Goal: Information Seeking & Learning: Learn about a topic

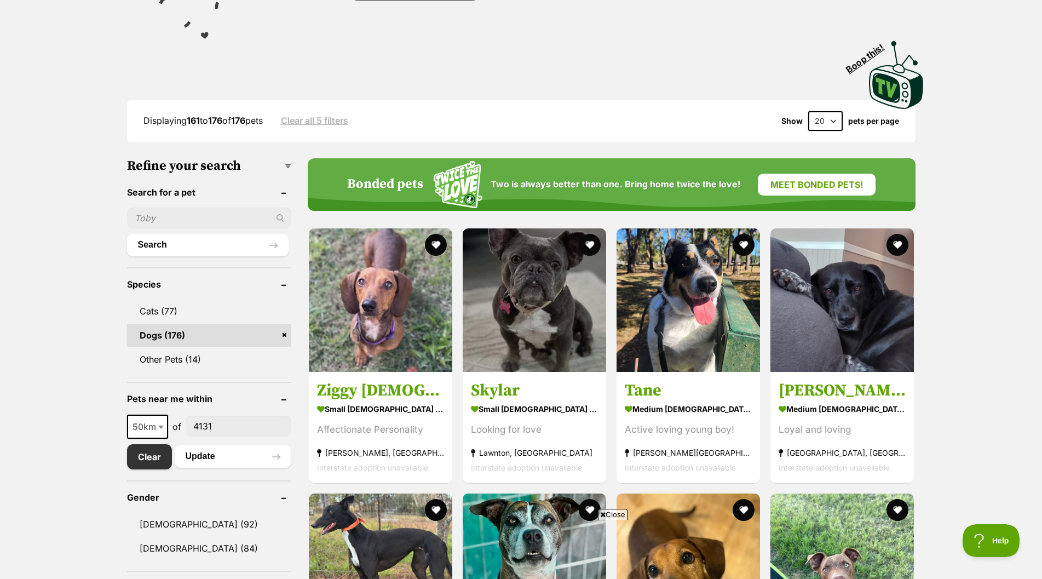
scroll to position [219, 0]
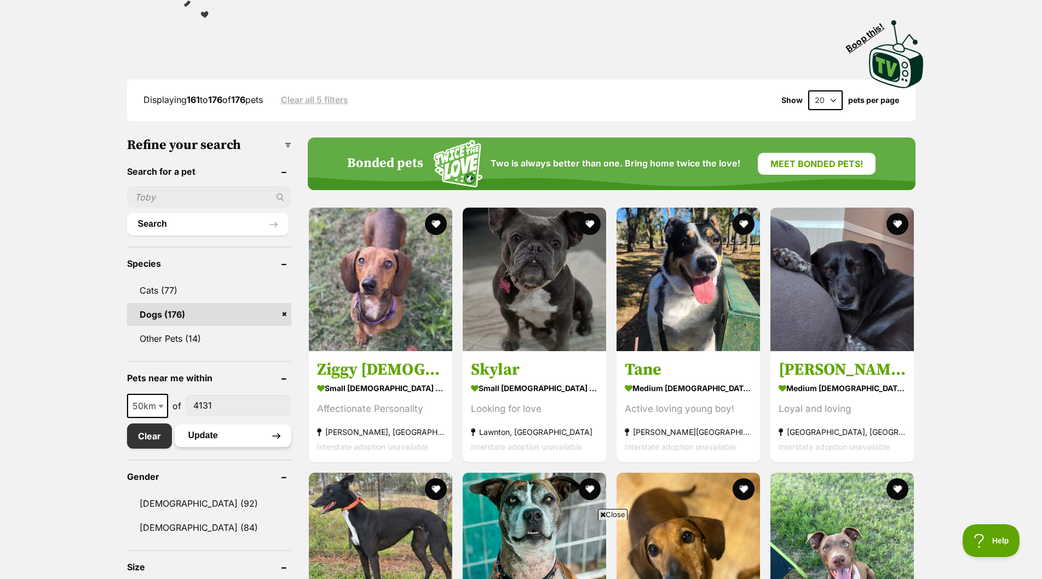
click at [200, 430] on button "Update" at bounding box center [233, 435] width 117 height 22
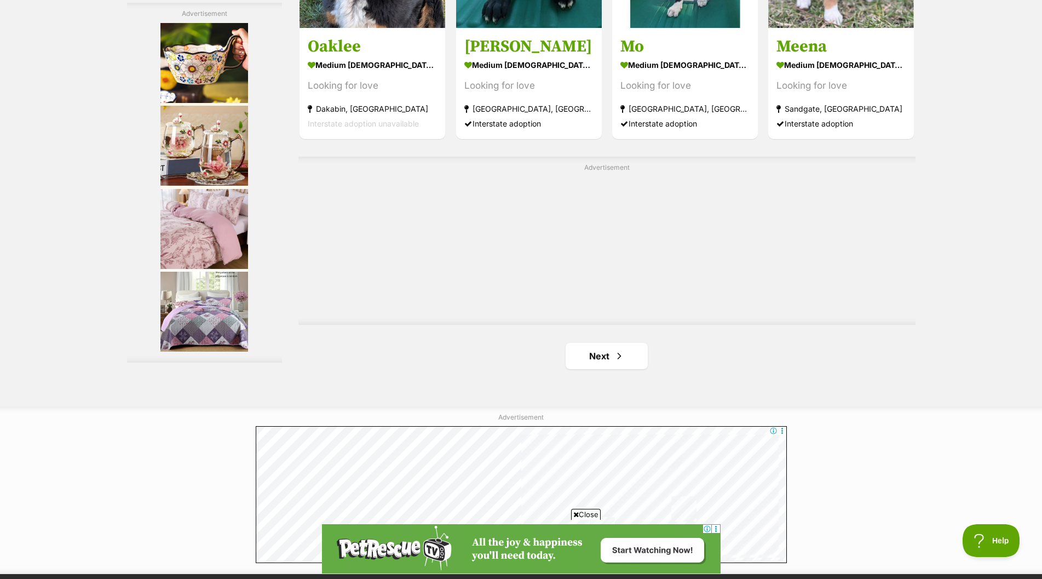
scroll to position [1861, 0]
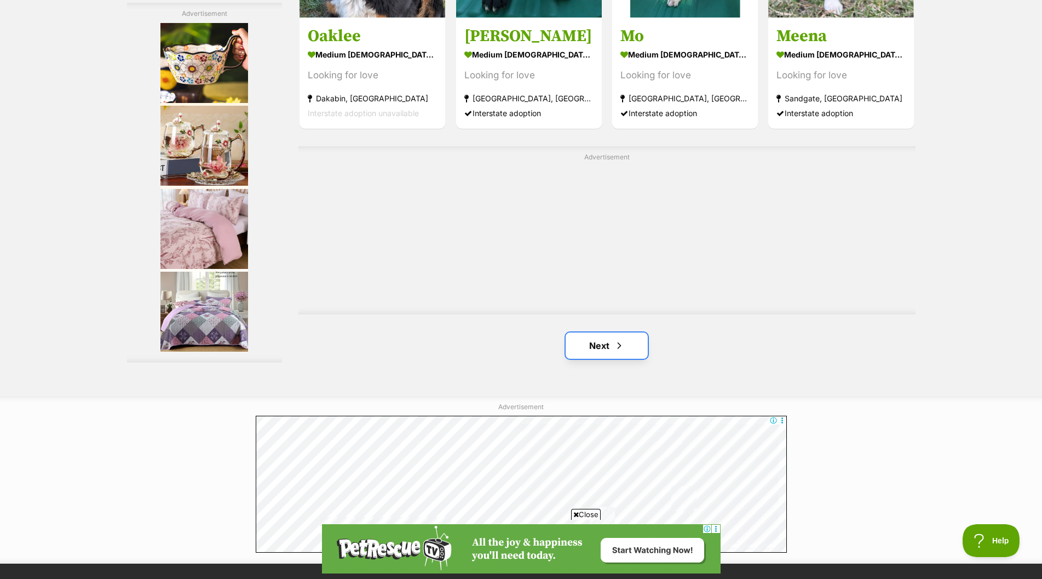
click at [590, 347] on link "Next" at bounding box center [606, 345] width 82 height 26
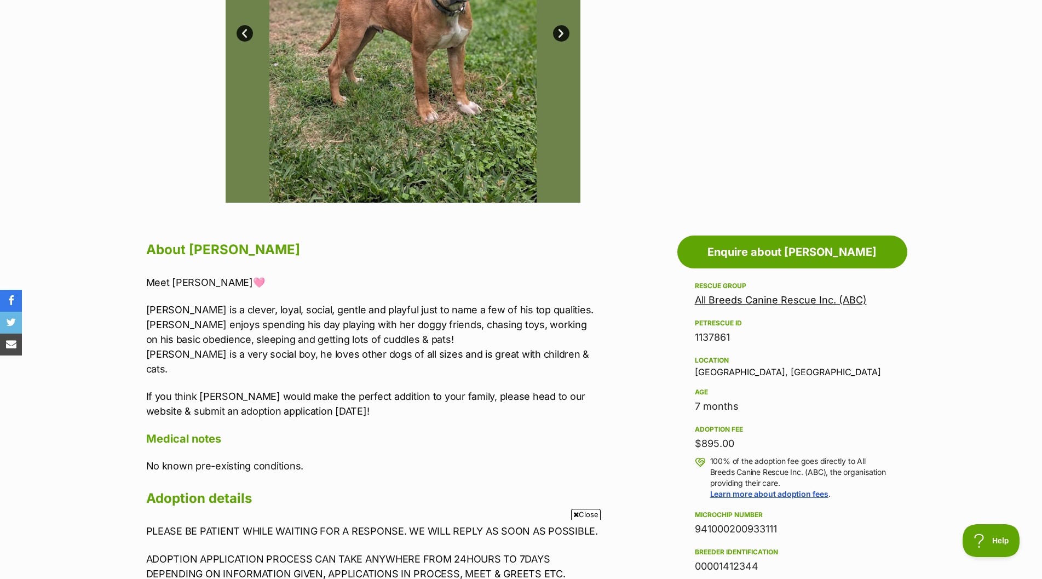
scroll to position [383, 0]
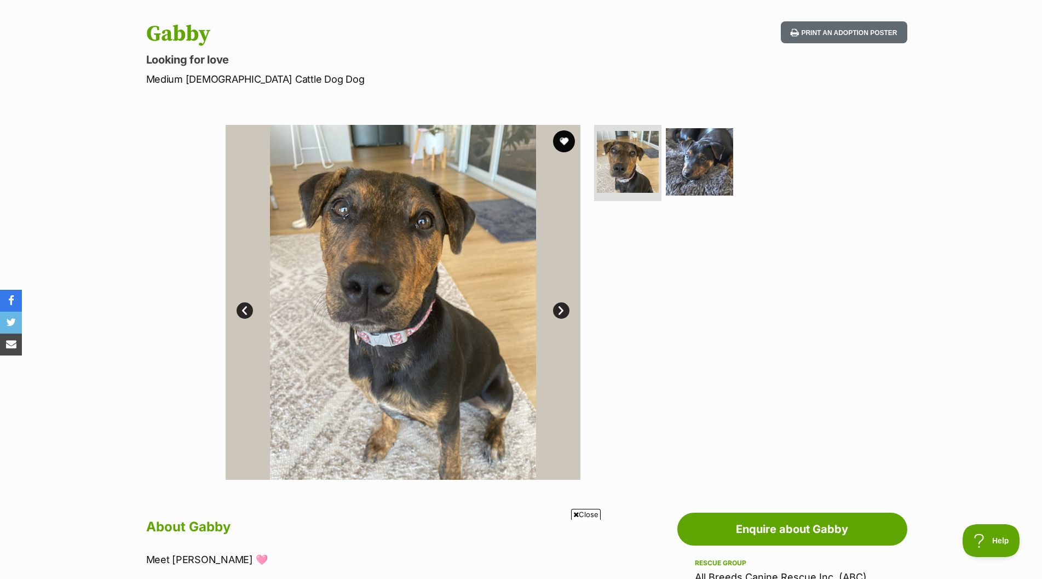
scroll to position [109, 0]
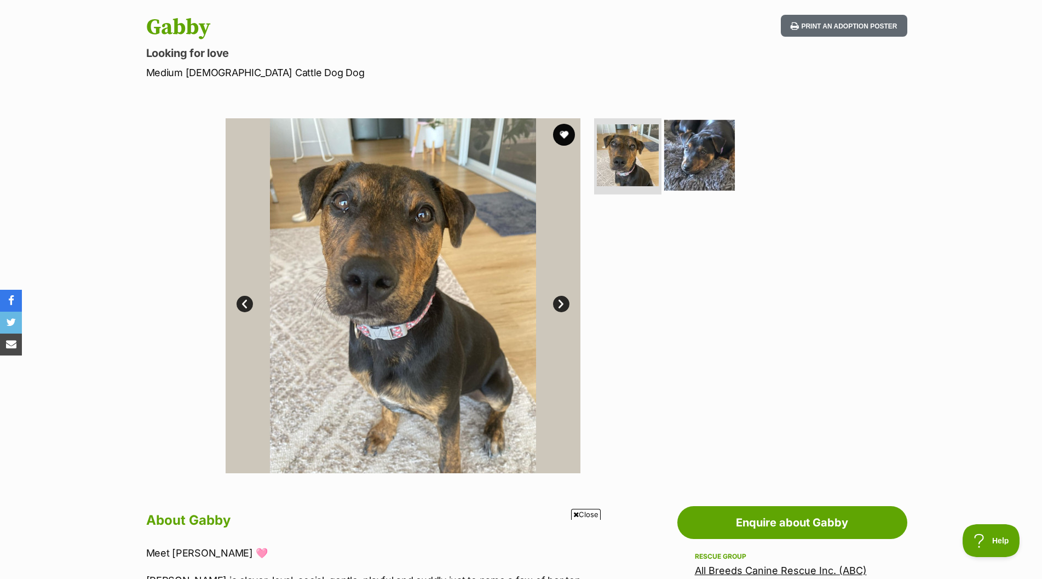
click at [704, 152] on img at bounding box center [699, 154] width 71 height 71
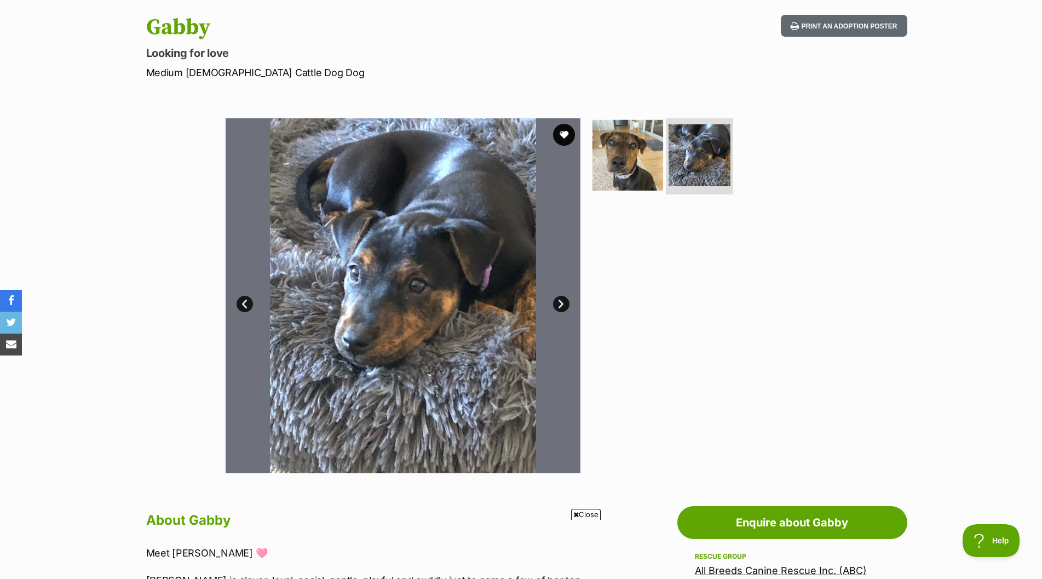
click at [604, 152] on img at bounding box center [627, 154] width 71 height 71
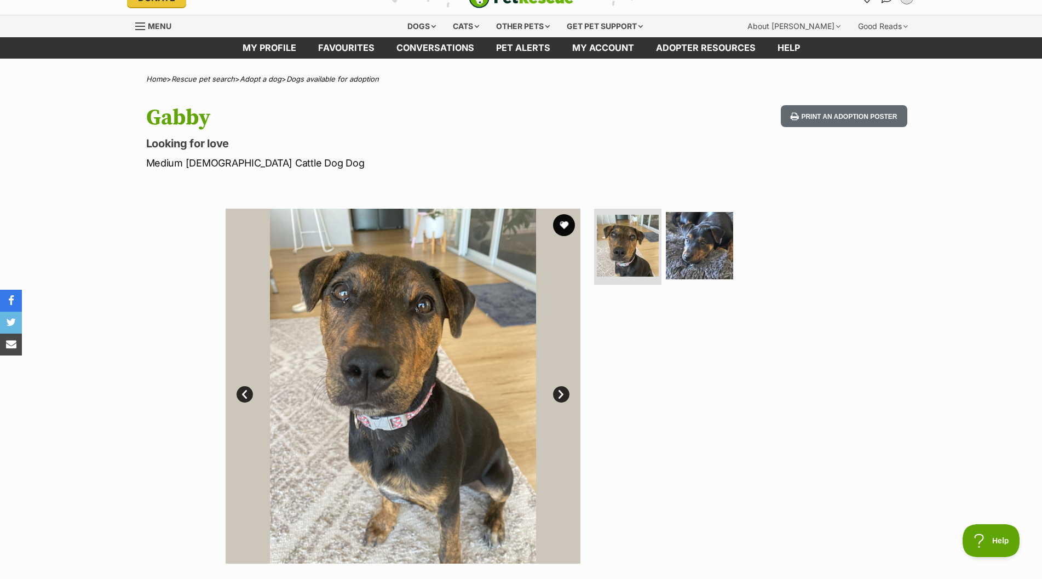
scroll to position [0, 0]
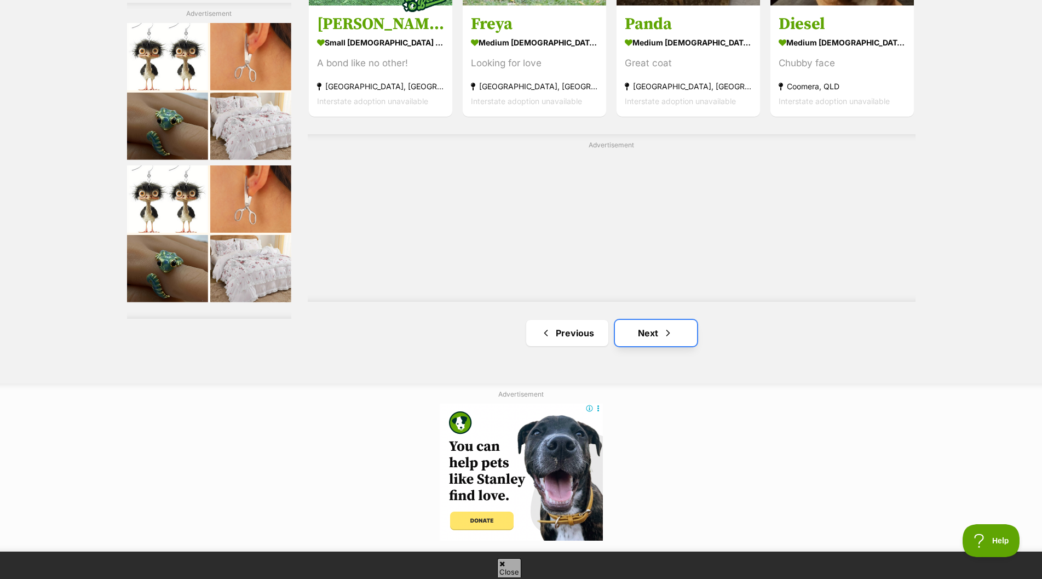
click at [648, 331] on link "Next" at bounding box center [656, 333] width 82 height 26
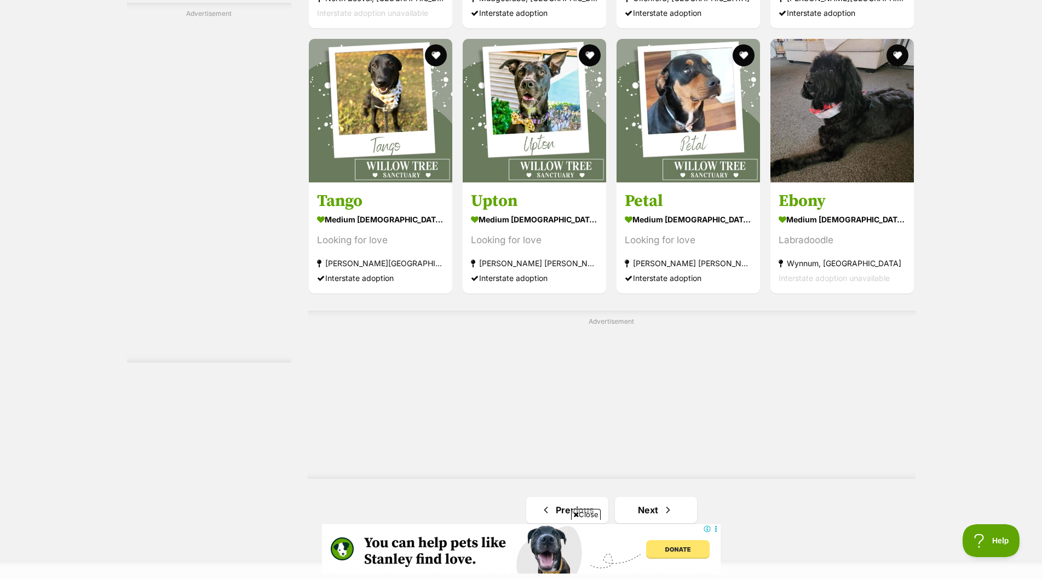
scroll to position [1916, 0]
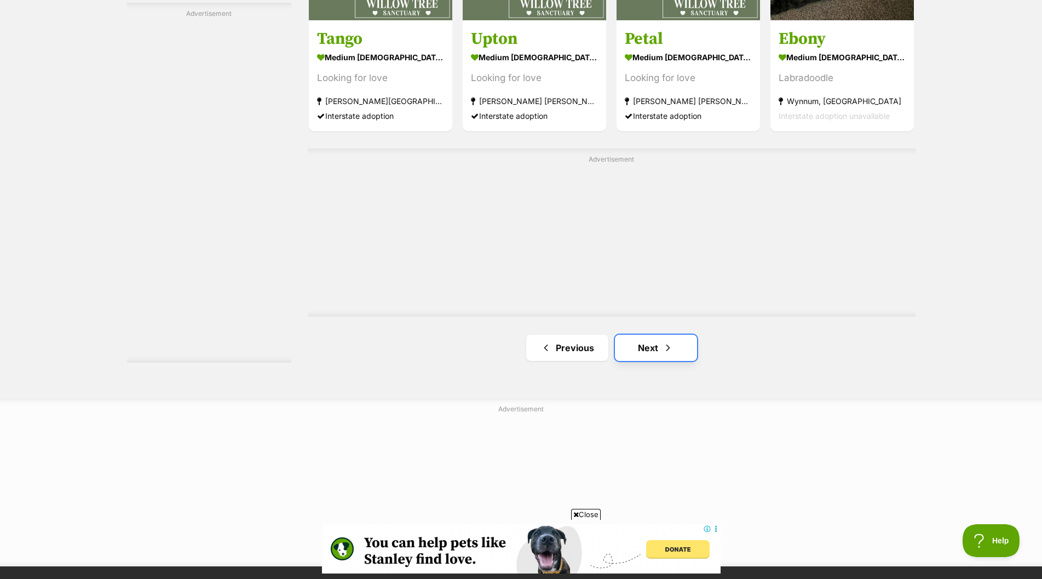
click at [652, 348] on link "Next" at bounding box center [656, 347] width 82 height 26
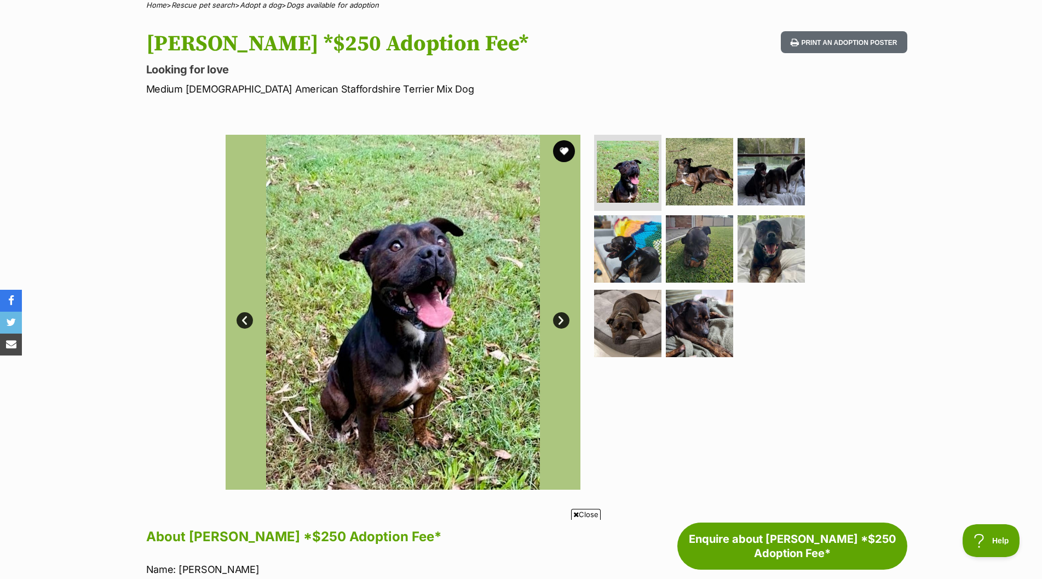
scroll to position [109, 0]
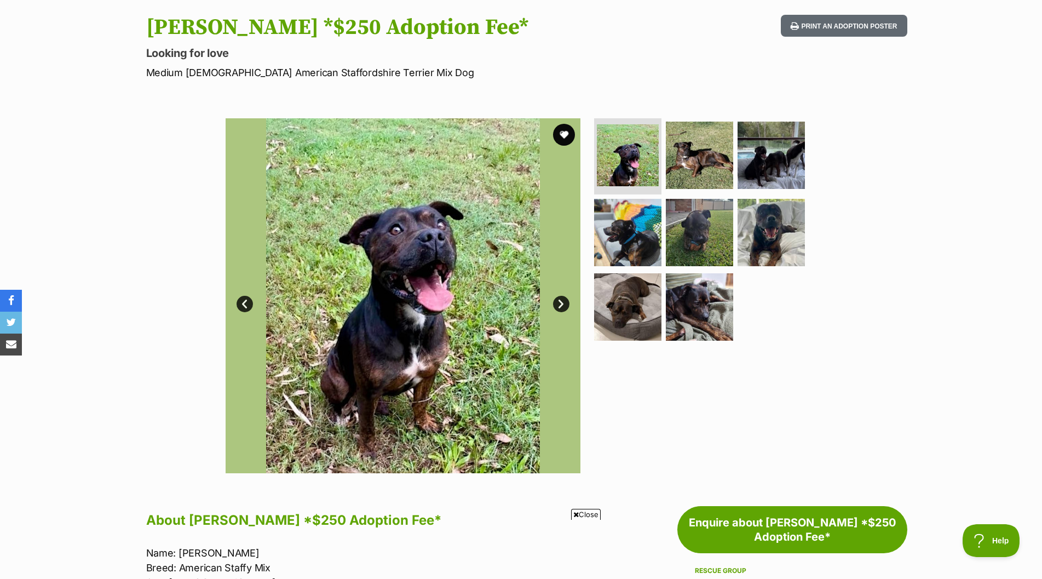
click at [556, 302] on link "Next" at bounding box center [561, 304] width 16 height 16
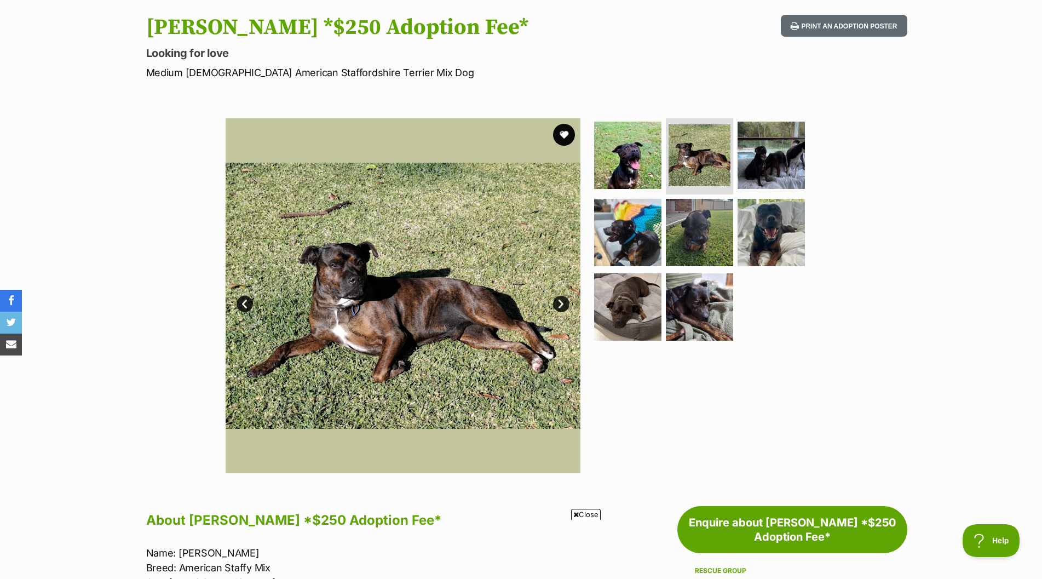
click at [556, 302] on link "Next" at bounding box center [561, 304] width 16 height 16
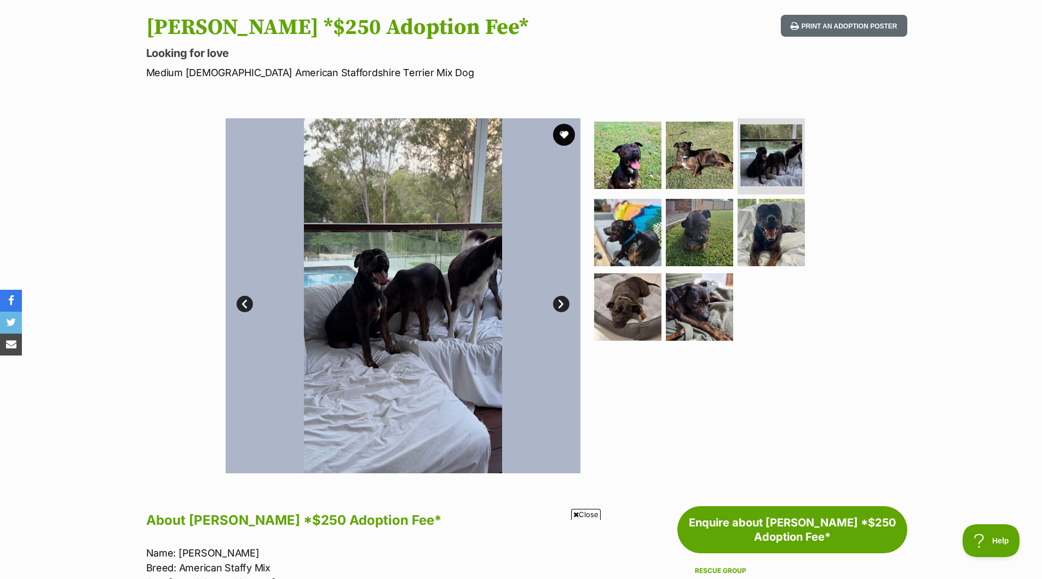
click at [556, 302] on link "Next" at bounding box center [561, 304] width 16 height 16
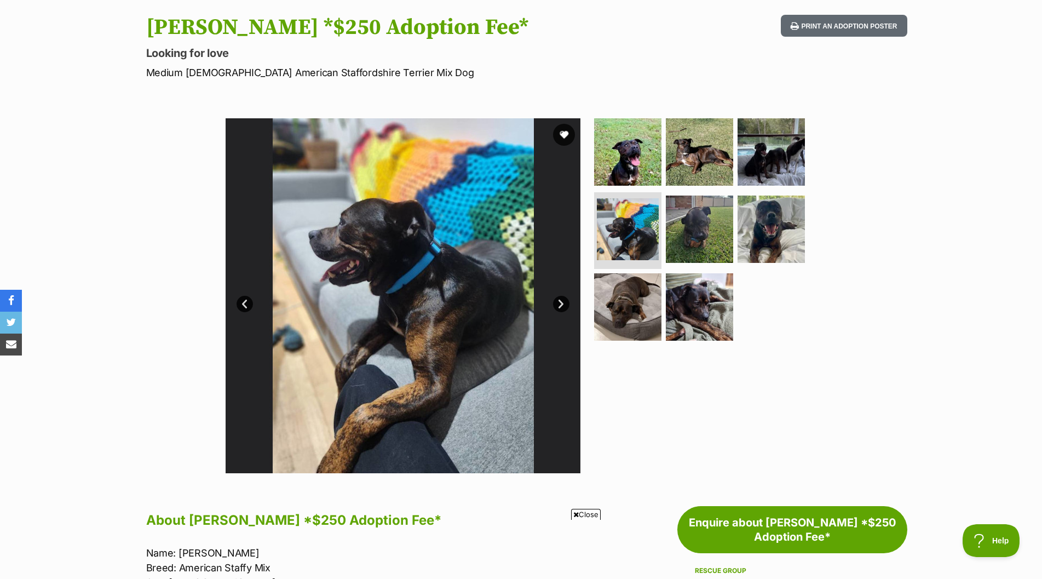
click at [556, 302] on link "Next" at bounding box center [561, 304] width 16 height 16
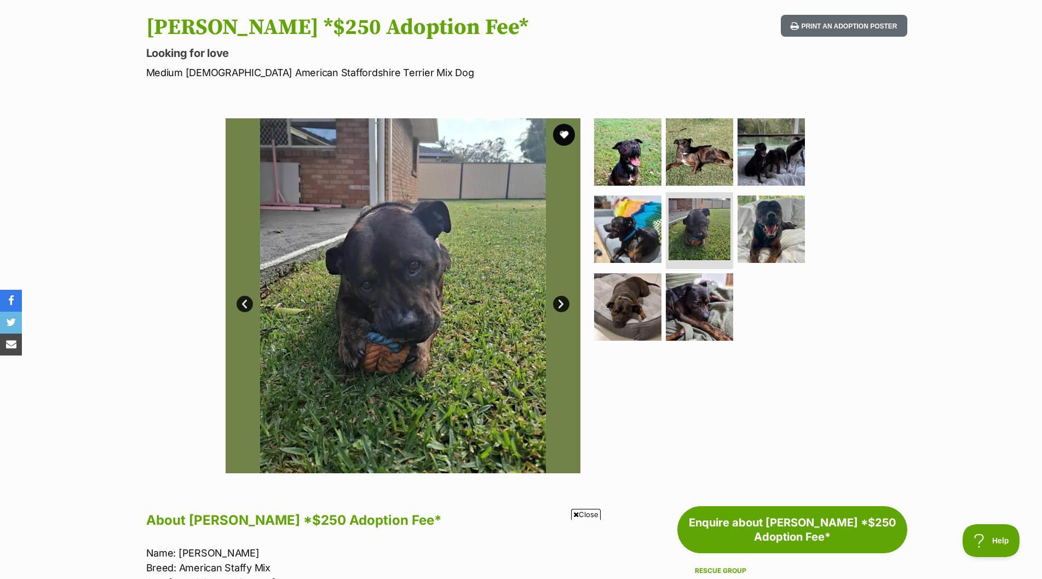
click at [556, 302] on link "Next" at bounding box center [561, 304] width 16 height 16
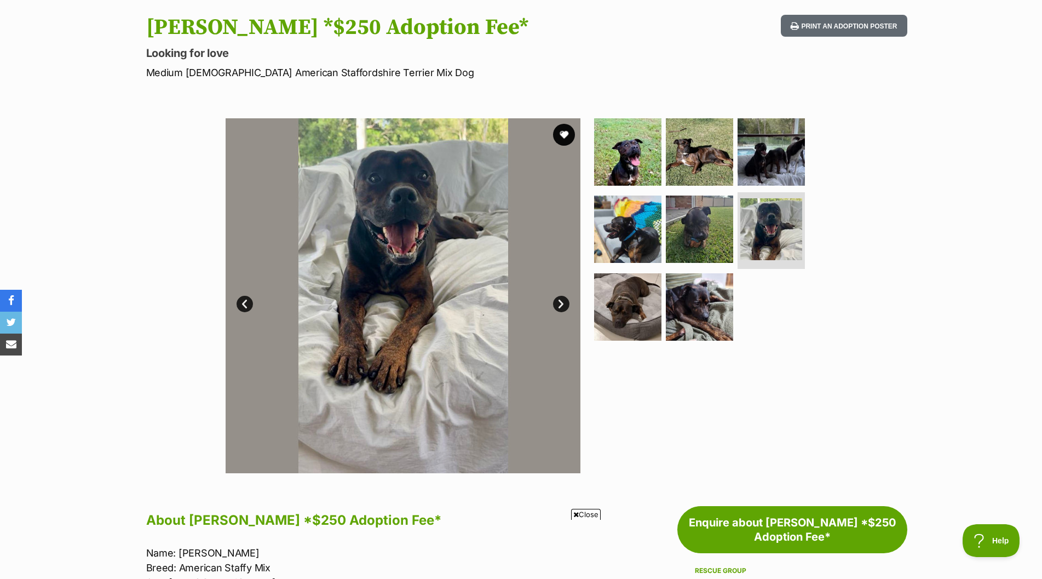
click at [556, 302] on link "Next" at bounding box center [561, 304] width 16 height 16
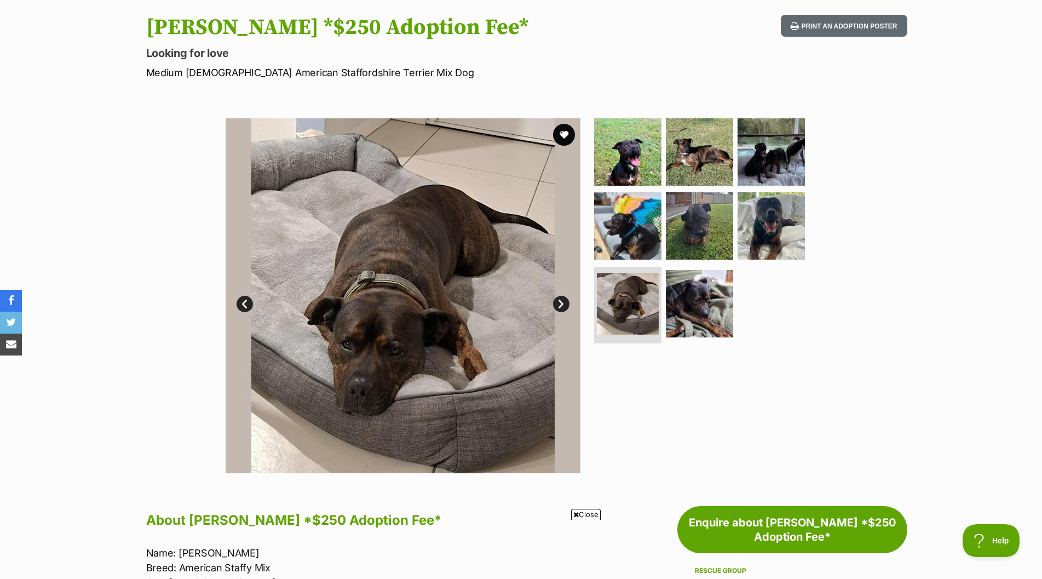
click at [556, 302] on link "Next" at bounding box center [561, 304] width 16 height 16
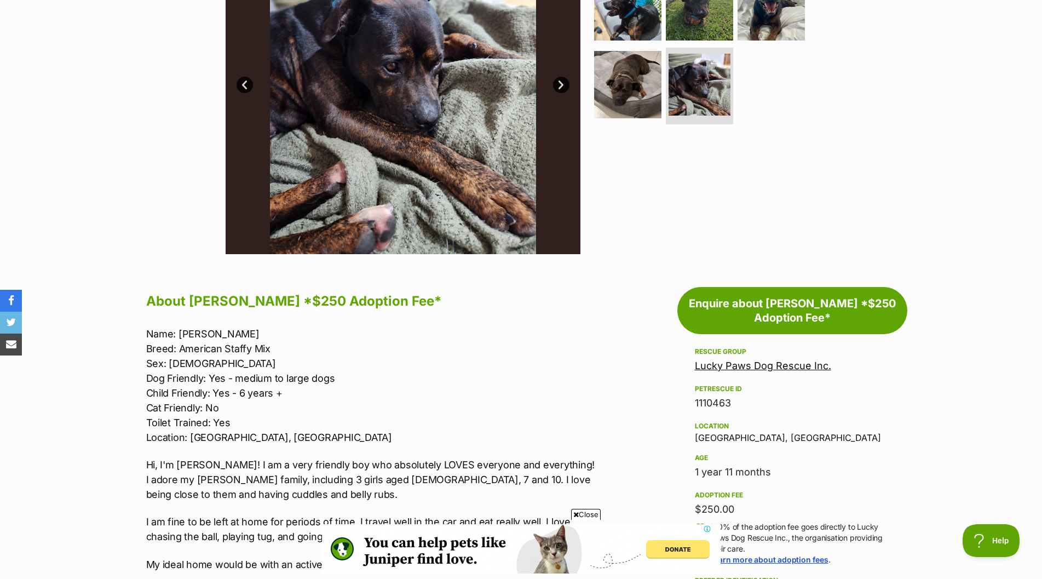
scroll to position [0, 0]
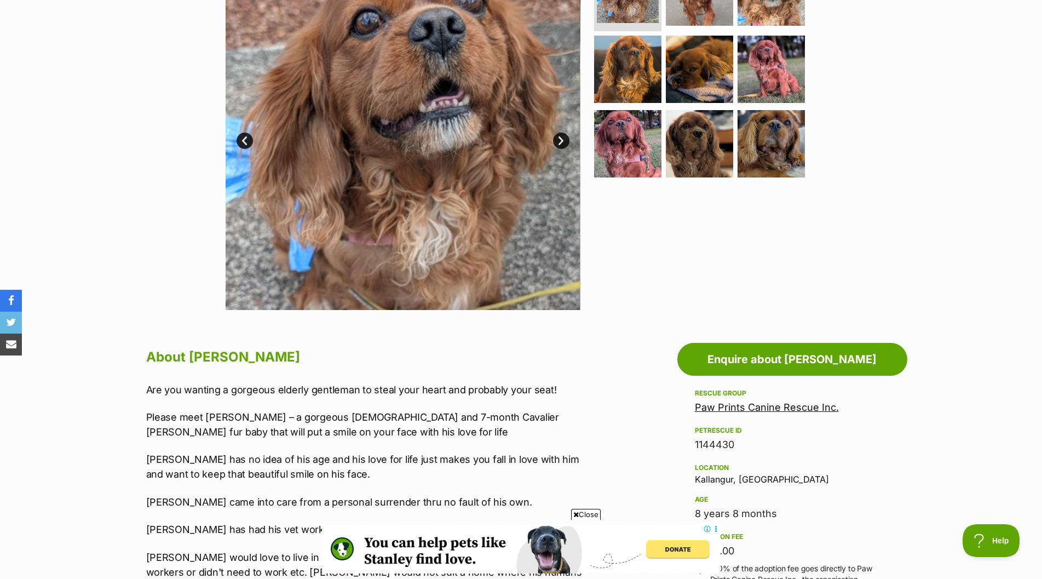
scroll to position [219, 0]
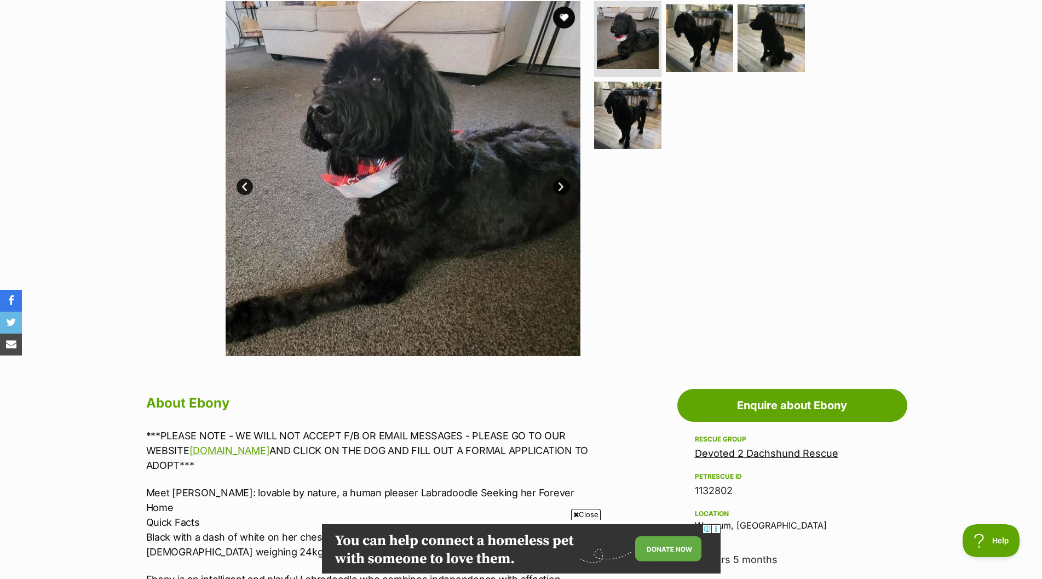
scroll to position [219, 0]
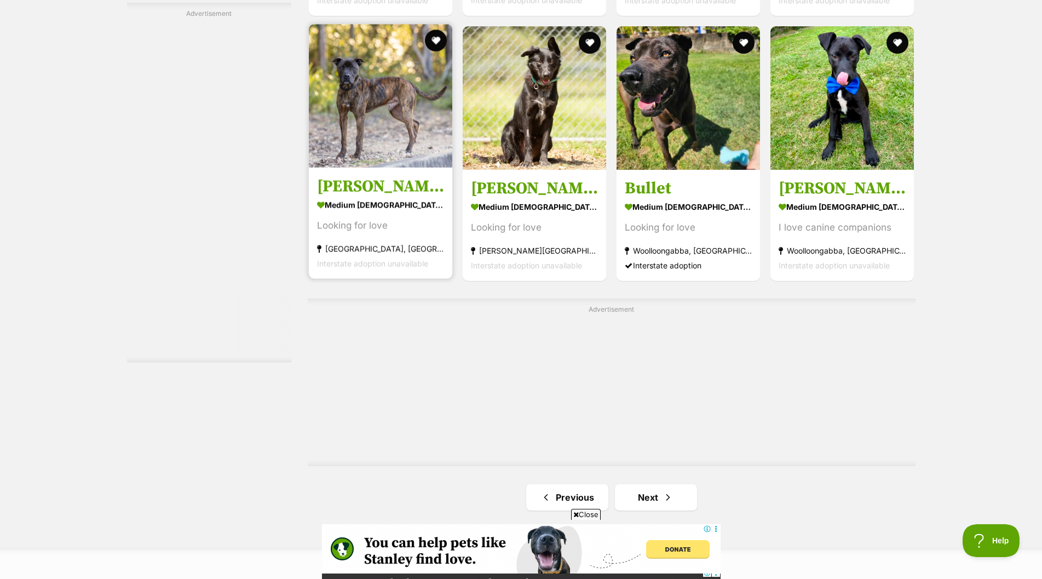
scroll to position [1861, 0]
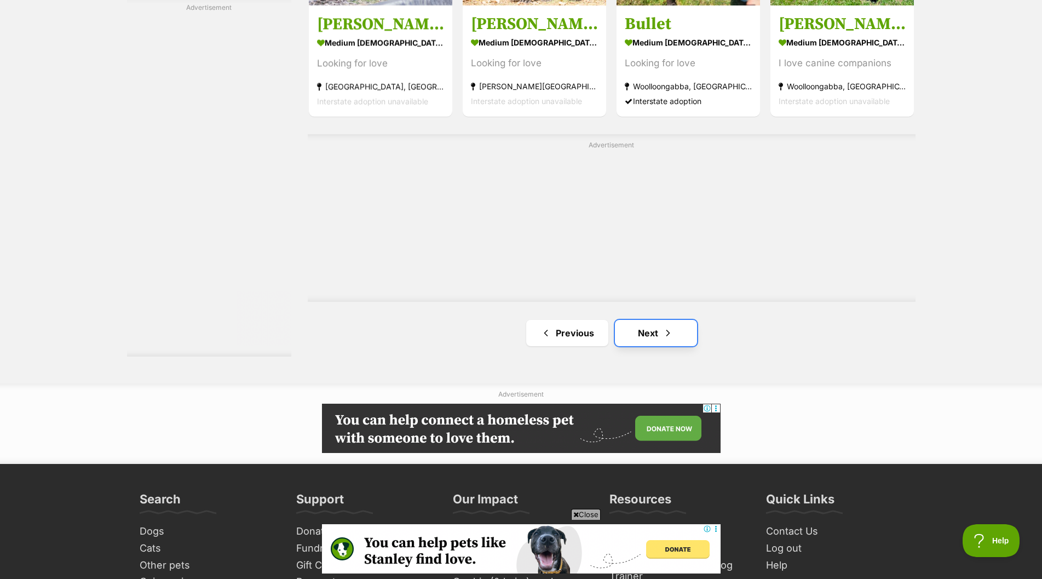
click at [651, 332] on link "Next" at bounding box center [656, 333] width 82 height 26
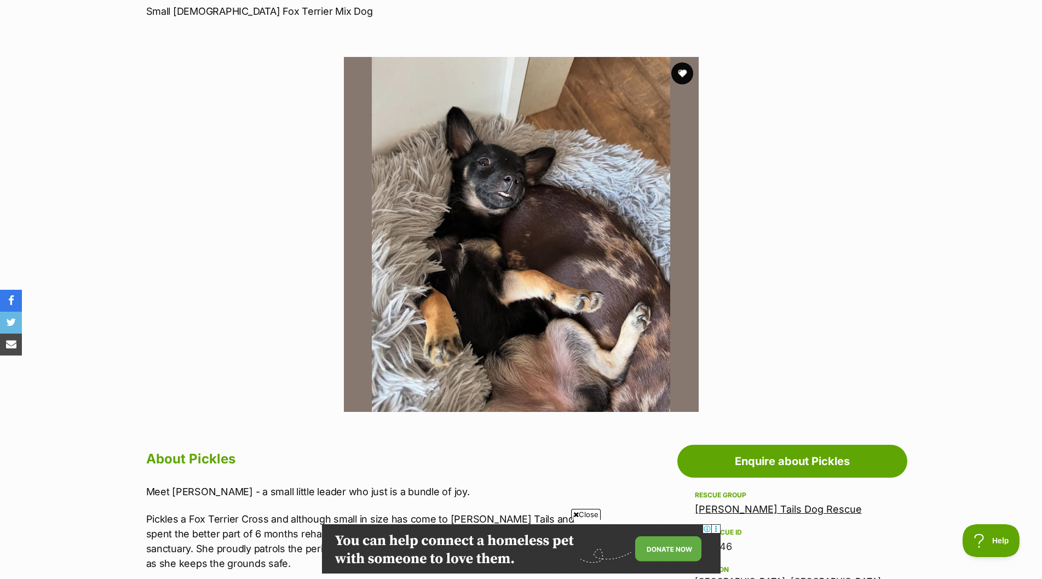
scroll to position [164, 0]
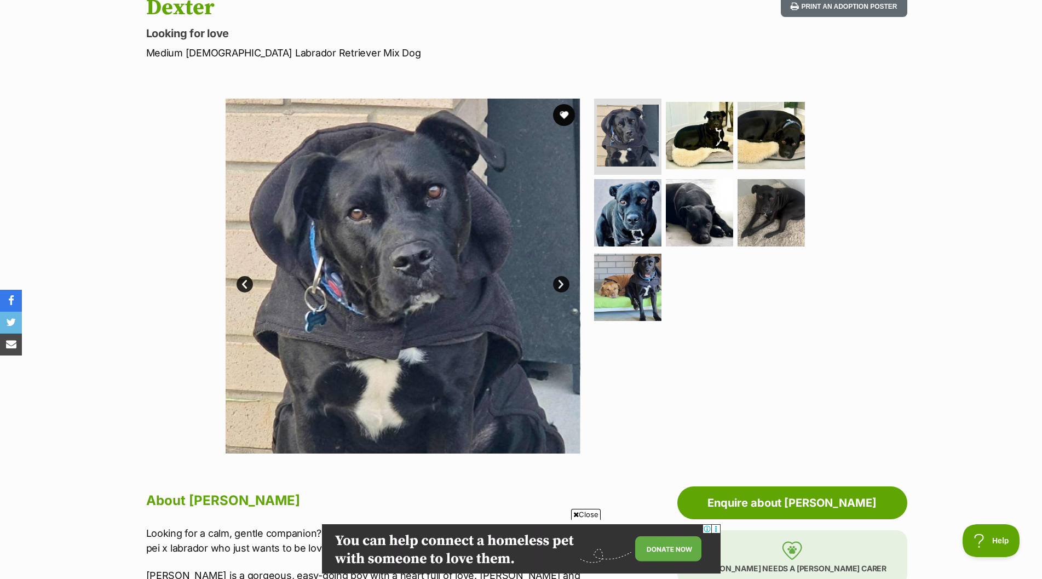
scroll to position [109, 0]
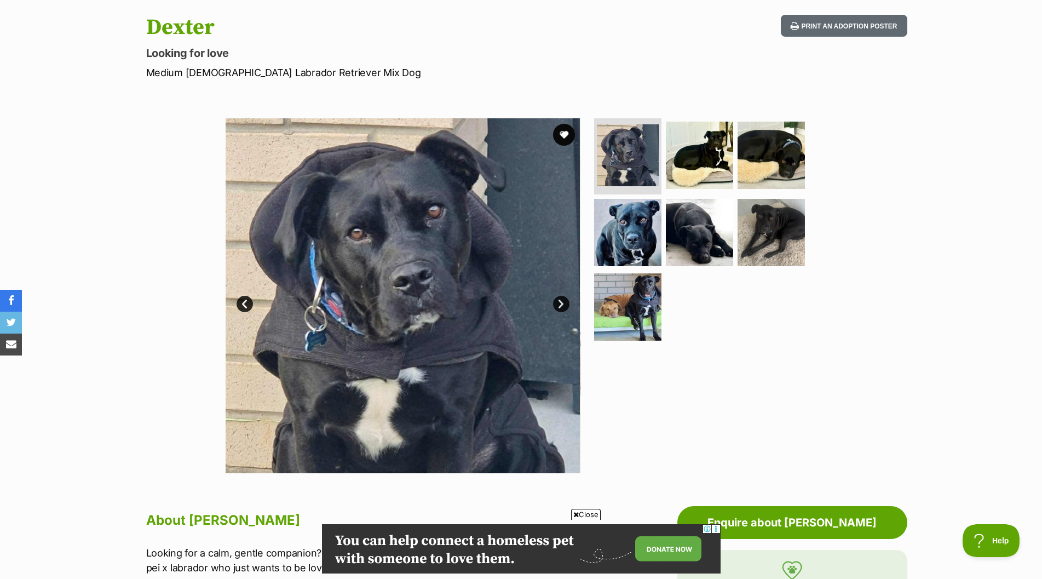
click at [564, 304] on link "Next" at bounding box center [561, 304] width 16 height 16
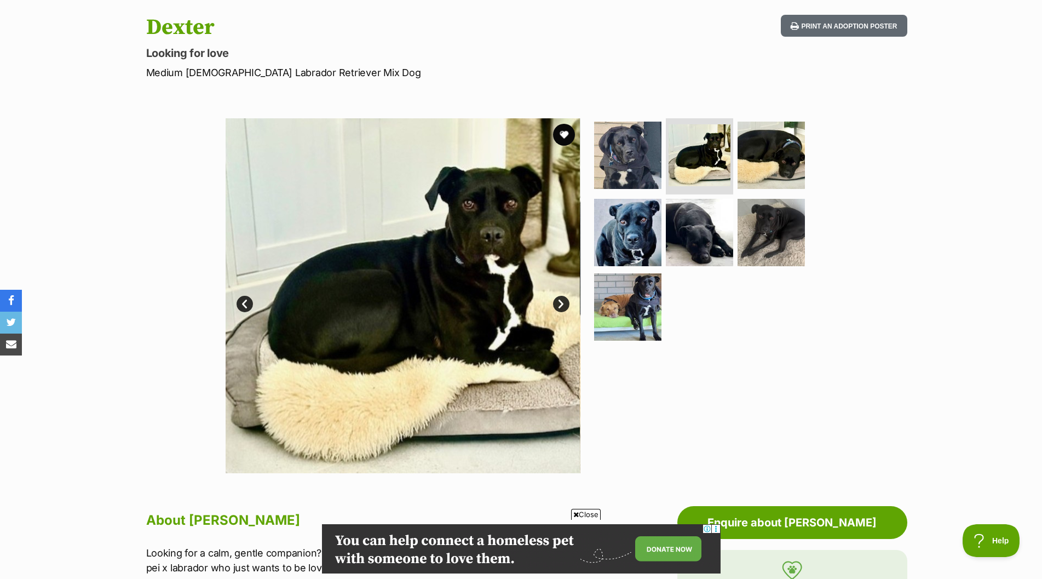
click at [562, 305] on link "Next" at bounding box center [561, 304] width 16 height 16
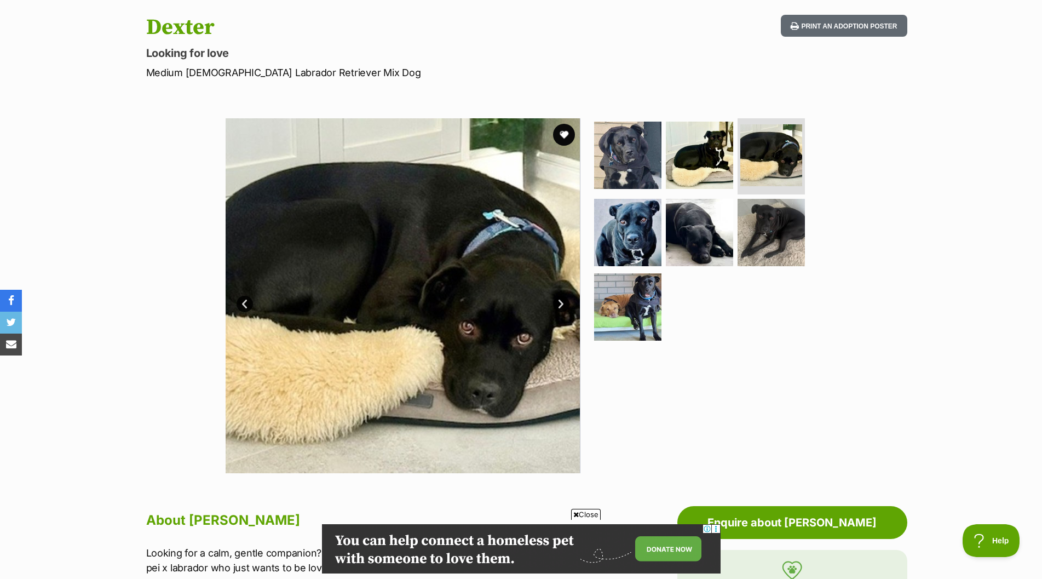
click at [561, 307] on link "Next" at bounding box center [561, 304] width 16 height 16
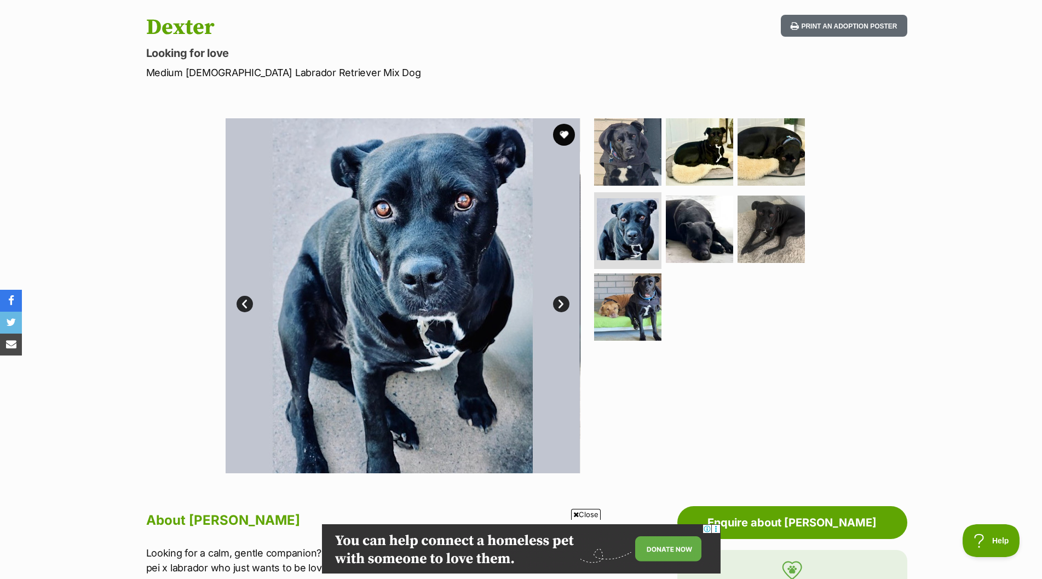
click at [561, 307] on link "Next" at bounding box center [561, 304] width 16 height 16
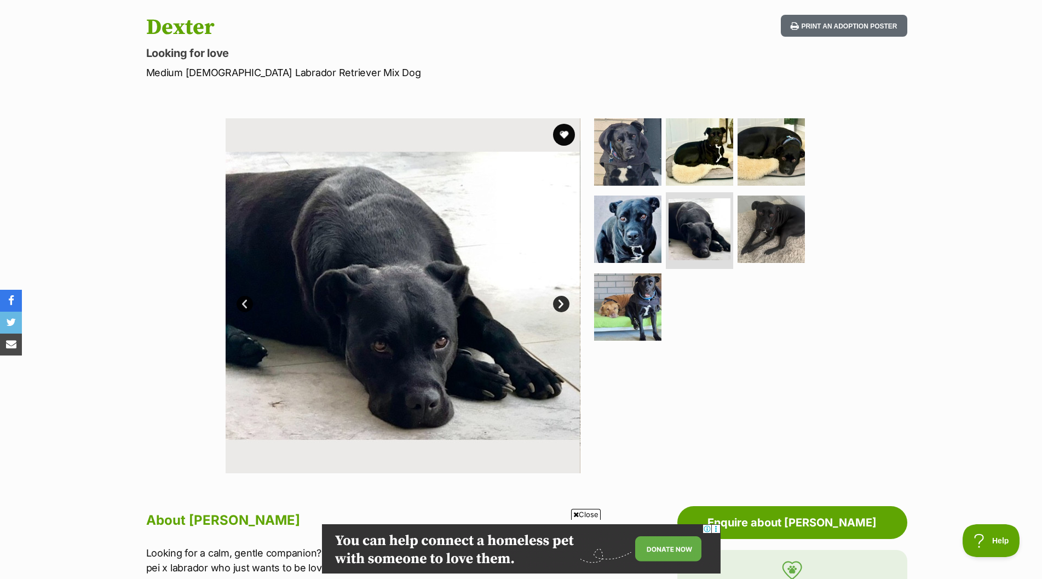
click at [561, 307] on link "Next" at bounding box center [561, 304] width 16 height 16
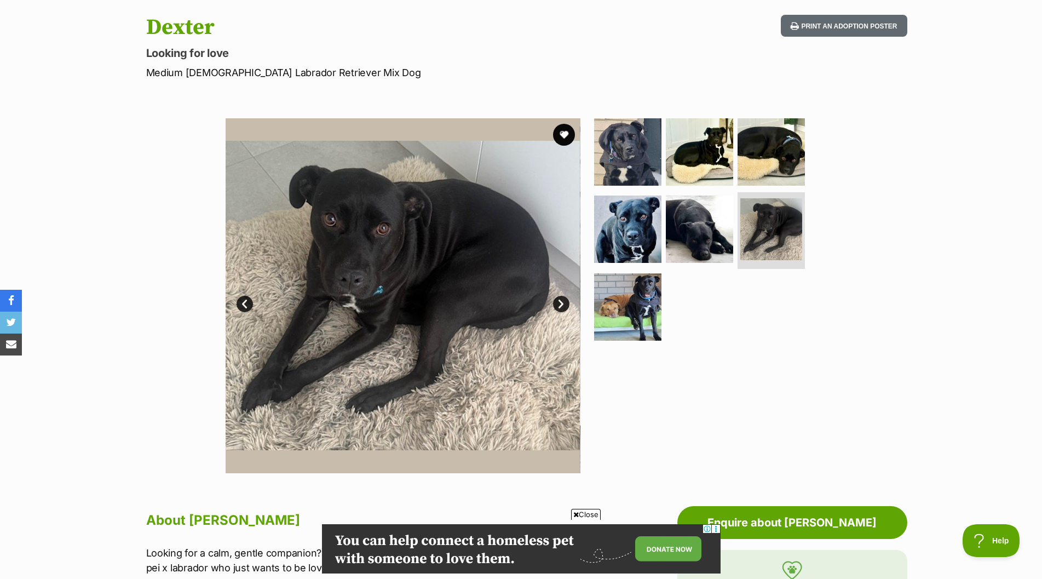
click at [561, 307] on link "Next" at bounding box center [561, 304] width 16 height 16
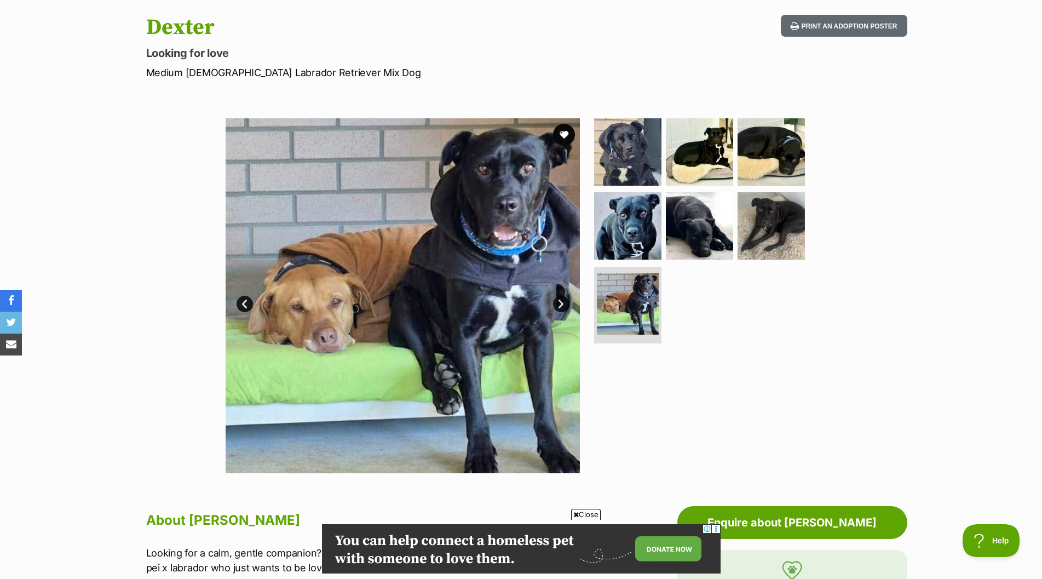
click at [561, 307] on link "Next" at bounding box center [561, 304] width 16 height 16
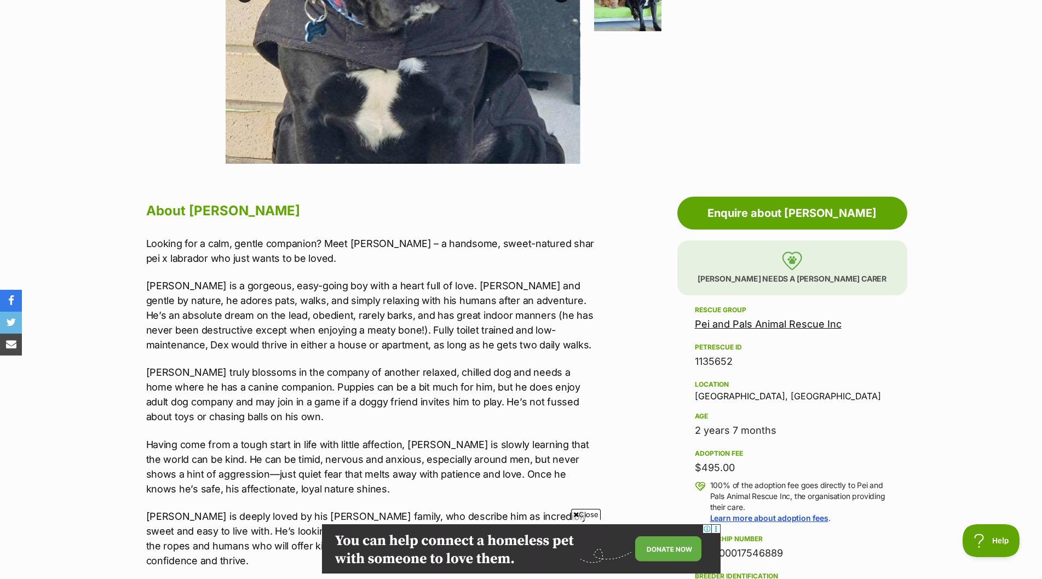
scroll to position [438, 0]
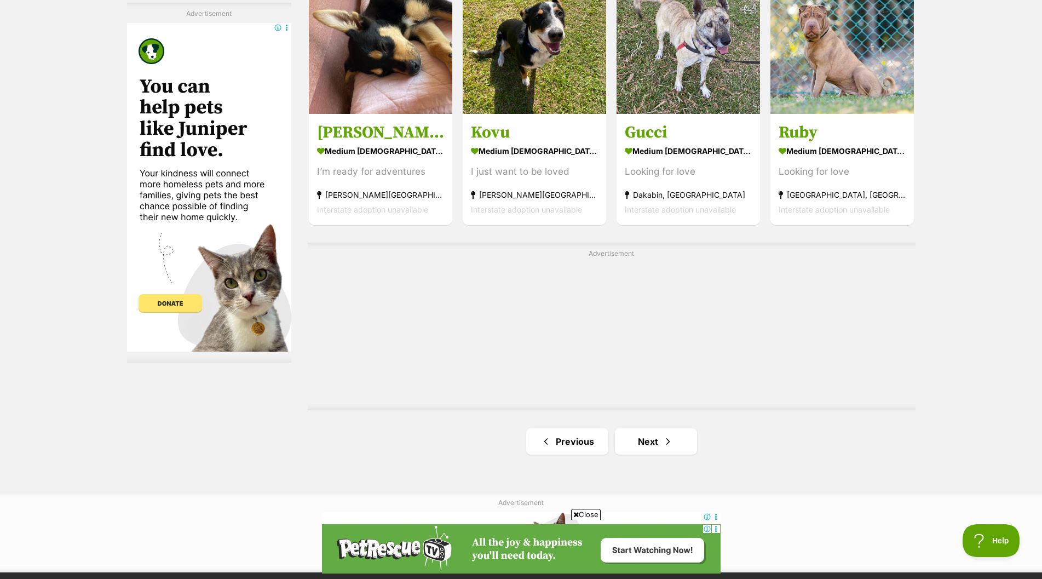
scroll to position [1806, 0]
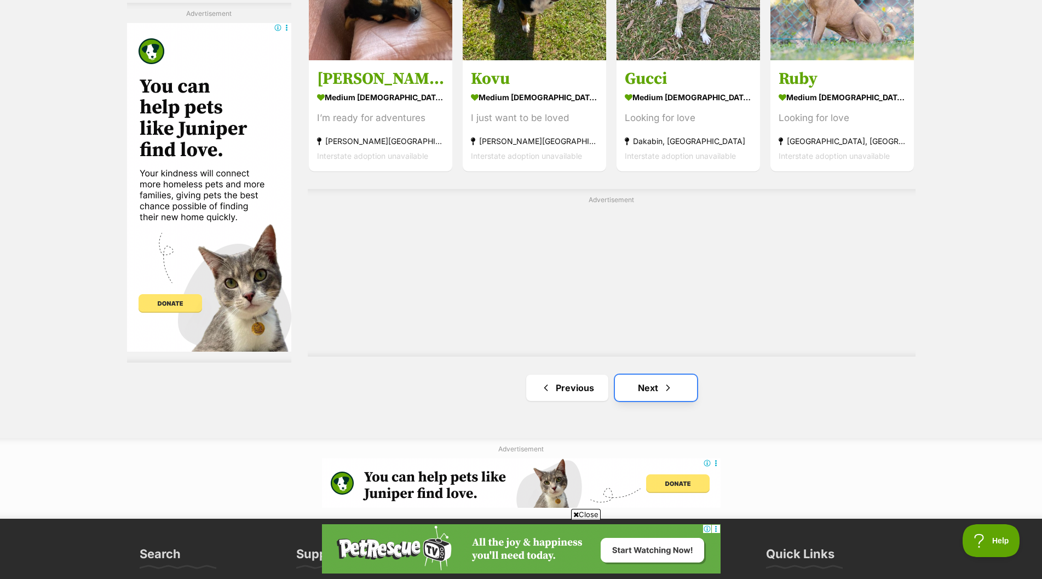
click at [642, 384] on link "Next" at bounding box center [656, 387] width 82 height 26
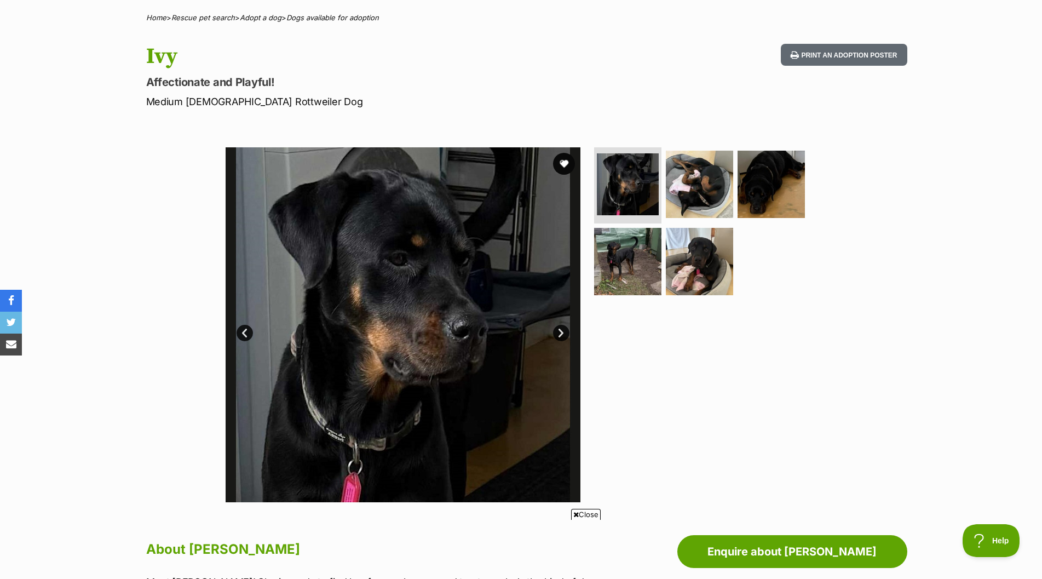
scroll to position [109, 0]
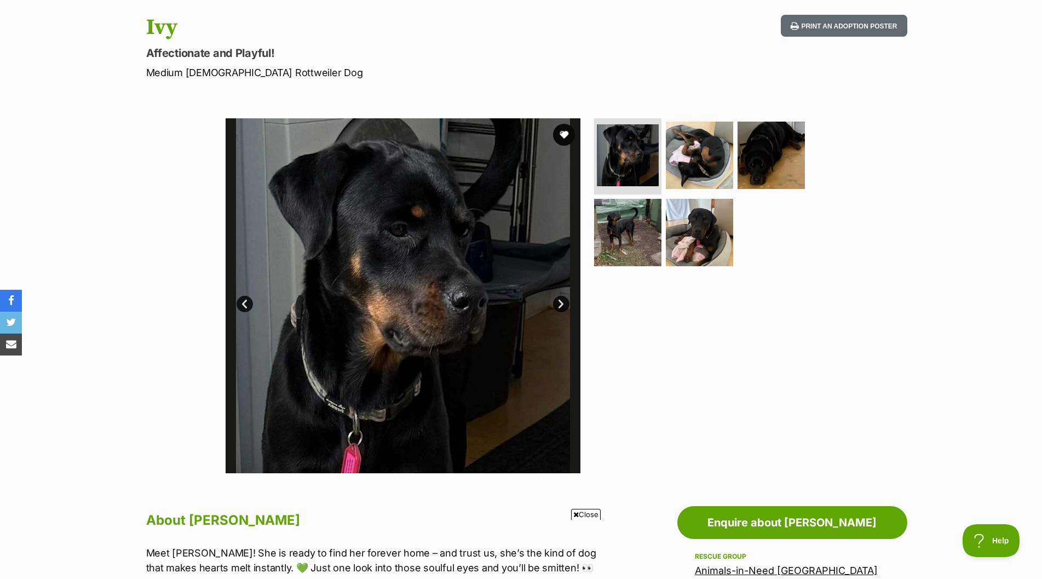
click at [560, 299] on link "Next" at bounding box center [561, 304] width 16 height 16
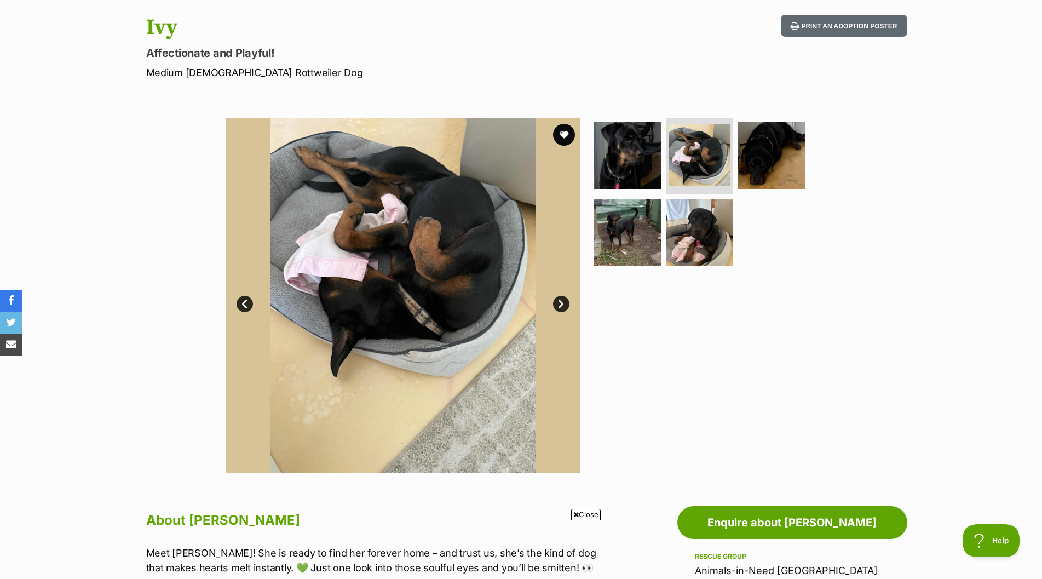
click at [560, 299] on link "Next" at bounding box center [561, 304] width 16 height 16
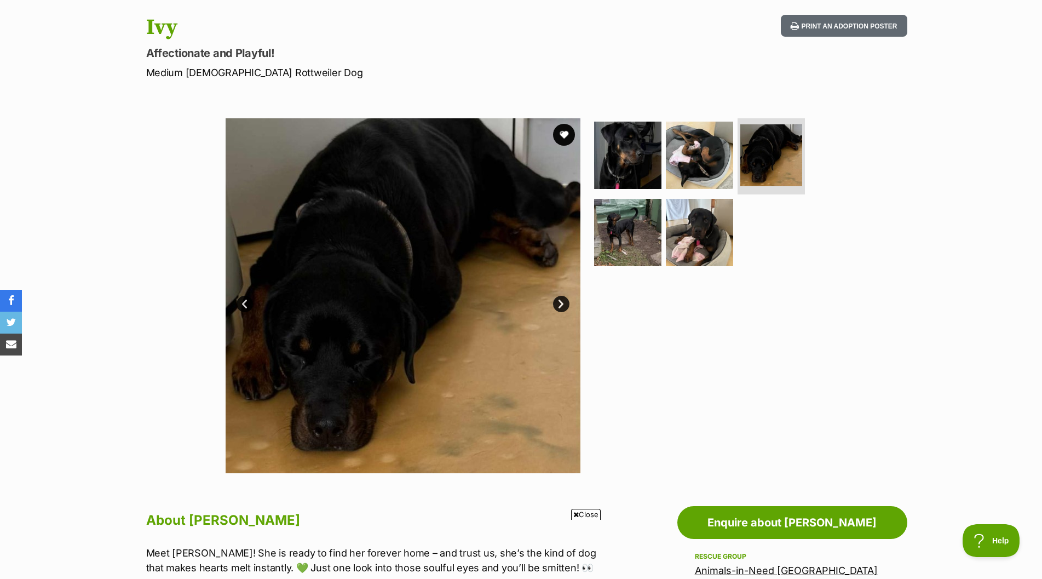
click at [560, 299] on link "Next" at bounding box center [561, 304] width 16 height 16
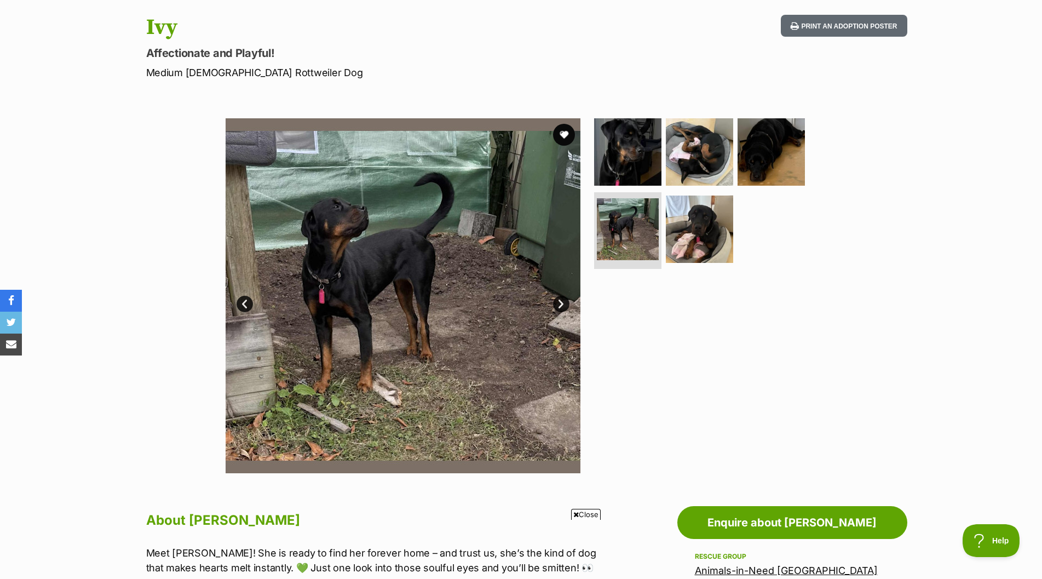
click at [560, 299] on link "Next" at bounding box center [561, 304] width 16 height 16
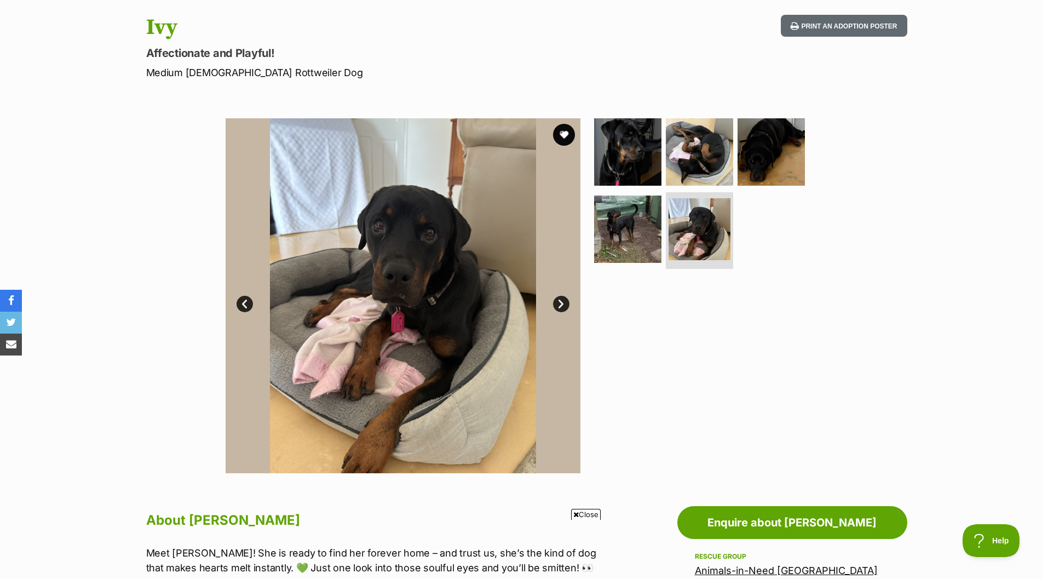
click at [560, 299] on link "Next" at bounding box center [561, 304] width 16 height 16
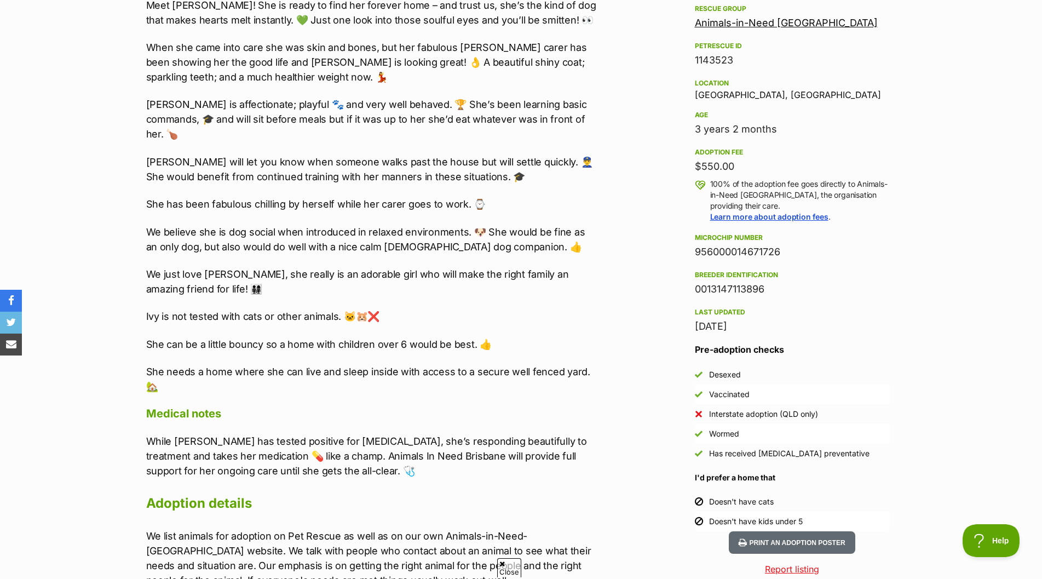
scroll to position [0, 0]
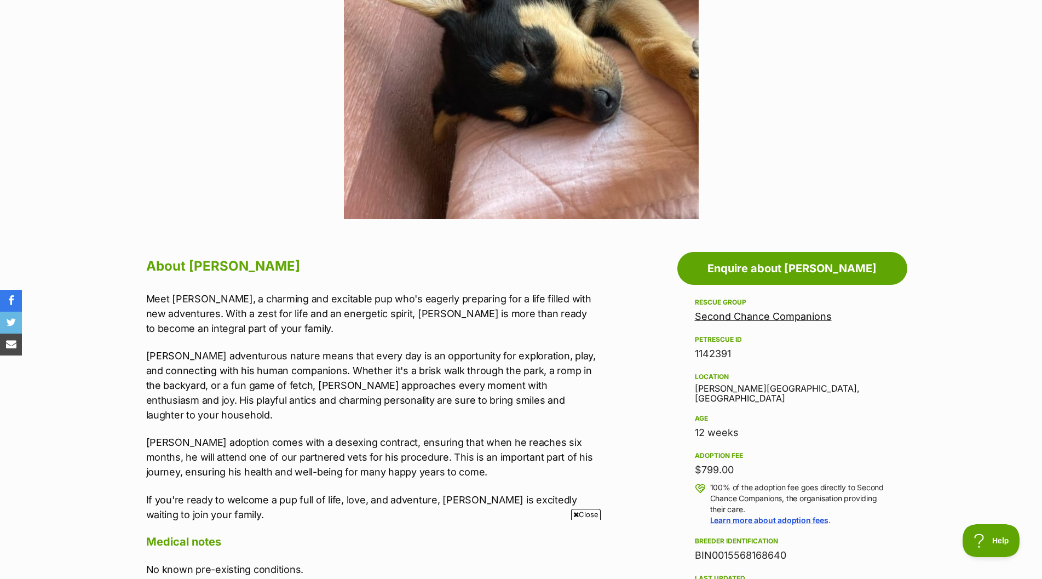
scroll to position [383, 0]
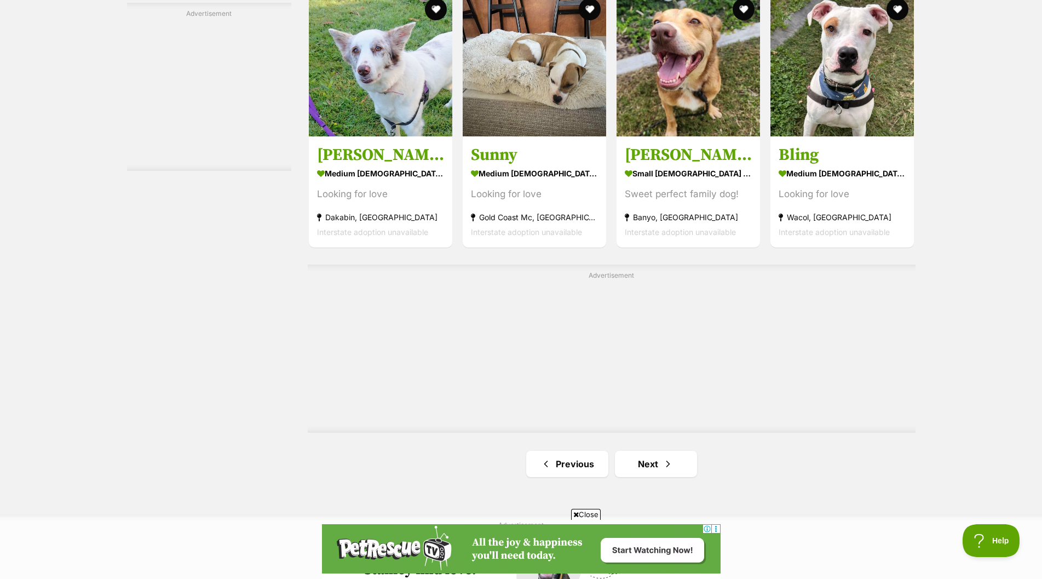
scroll to position [1861, 0]
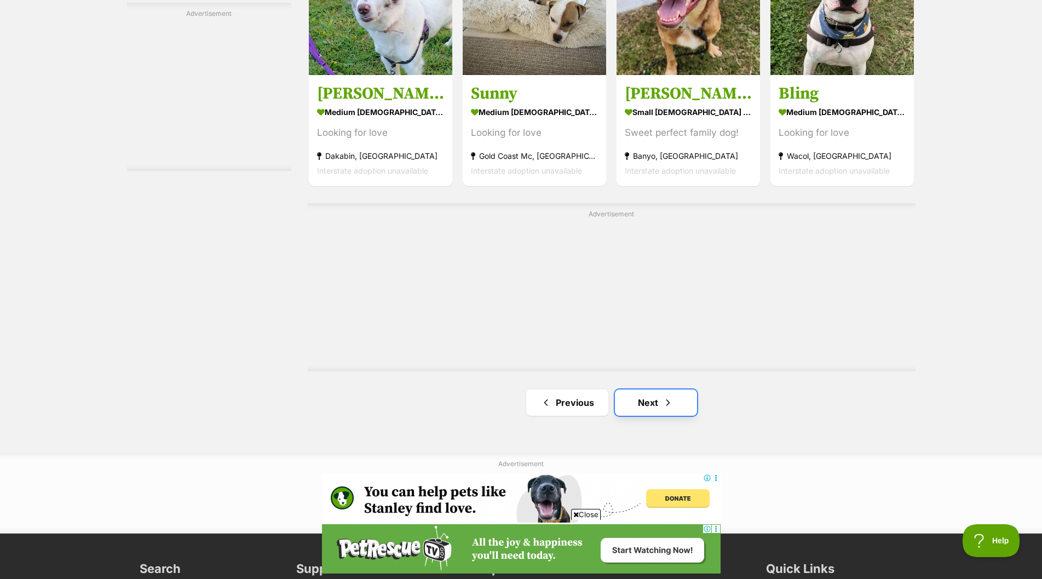
click at [636, 402] on link "Next" at bounding box center [656, 402] width 82 height 26
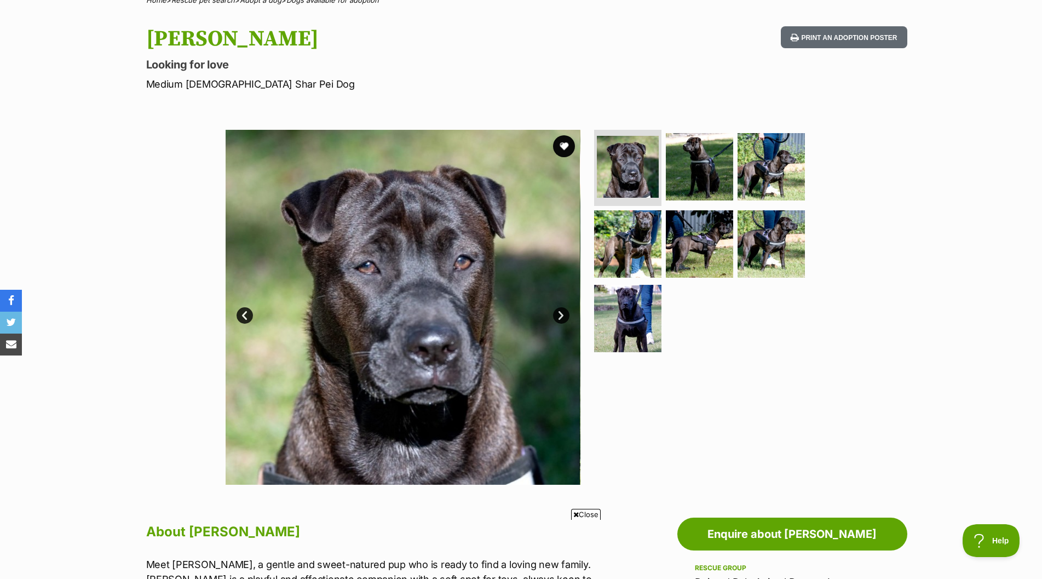
scroll to position [109, 0]
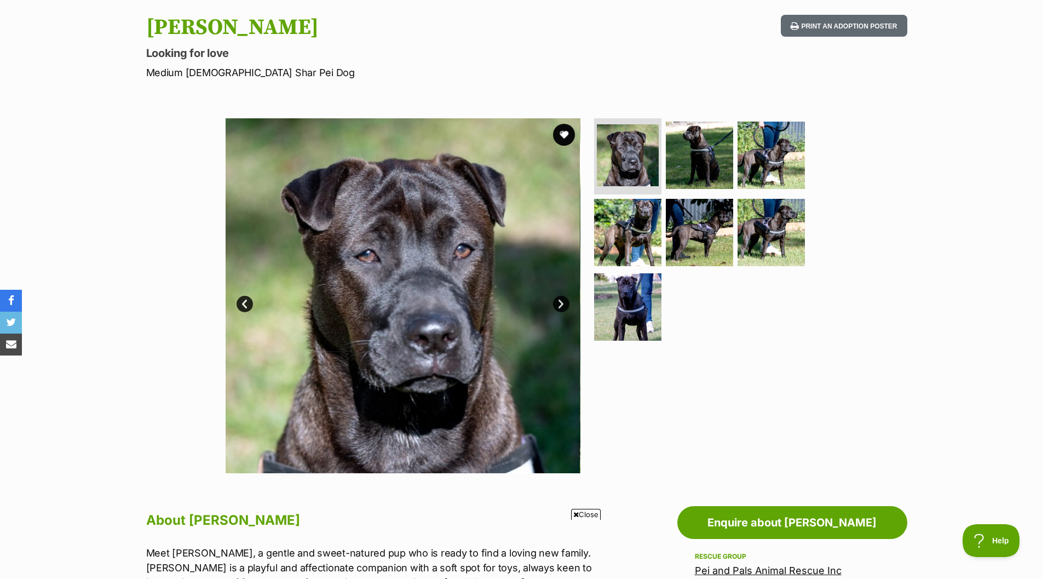
click at [562, 299] on link "Next" at bounding box center [561, 304] width 16 height 16
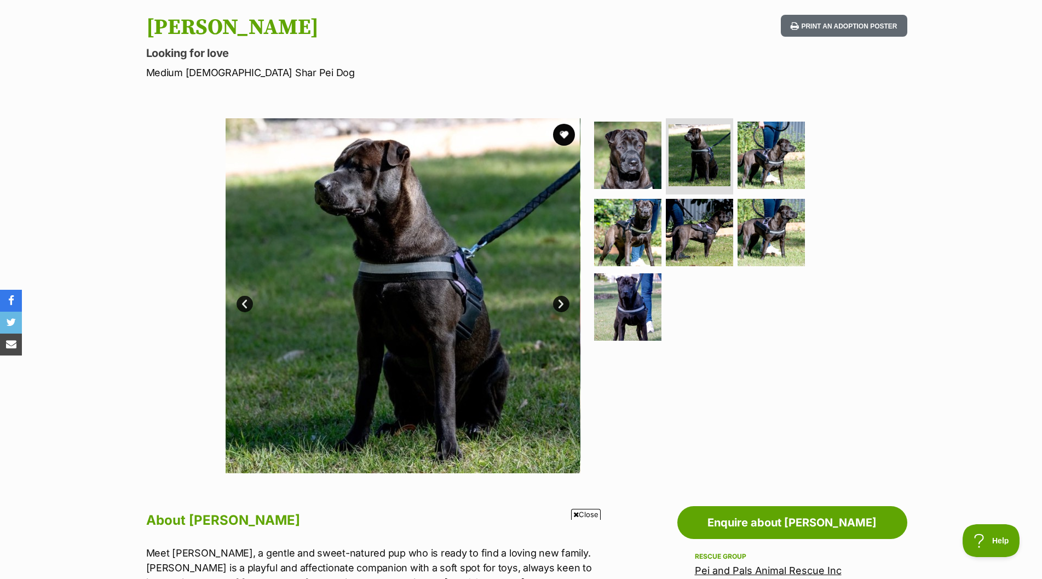
click at [563, 299] on link "Next" at bounding box center [561, 304] width 16 height 16
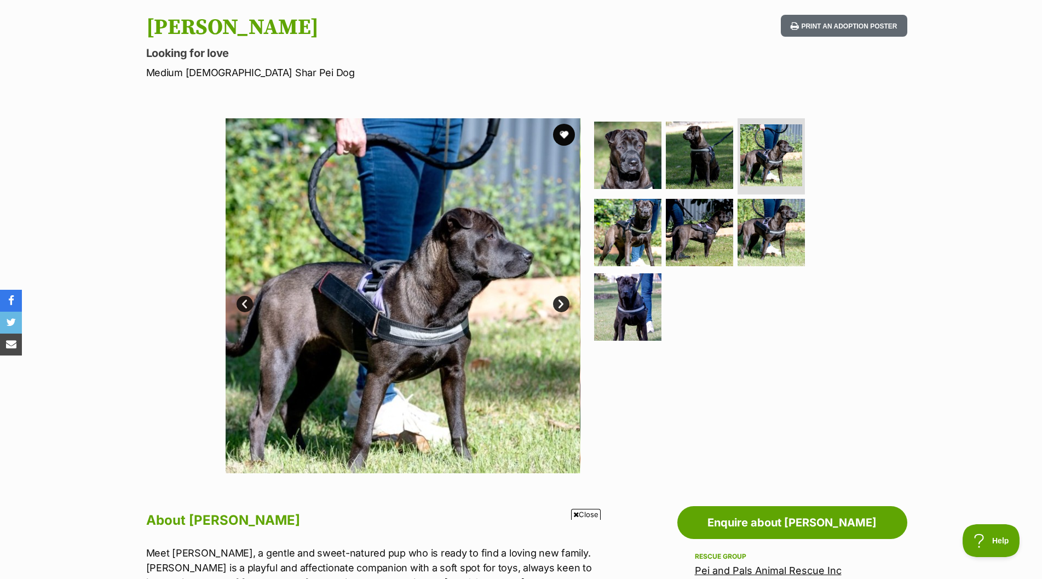
click at [564, 299] on link "Next" at bounding box center [561, 304] width 16 height 16
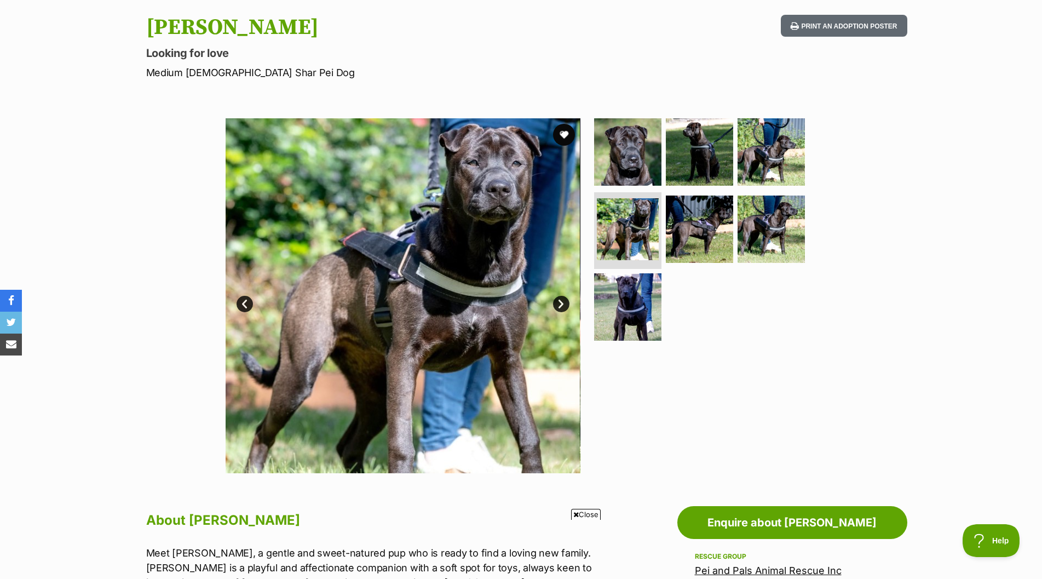
click at [564, 299] on link "Next" at bounding box center [561, 304] width 16 height 16
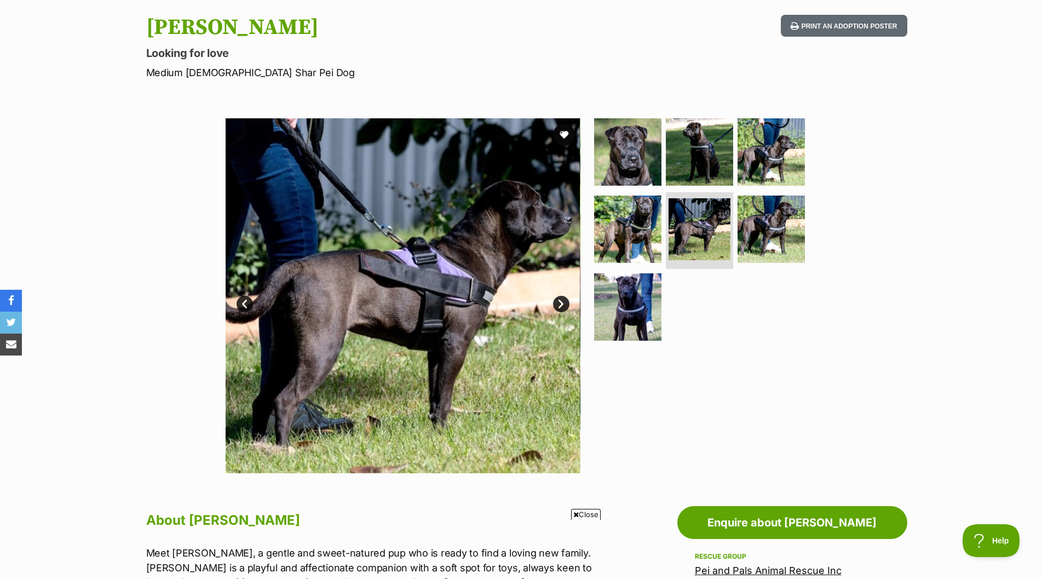
click at [564, 299] on link "Next" at bounding box center [561, 304] width 16 height 16
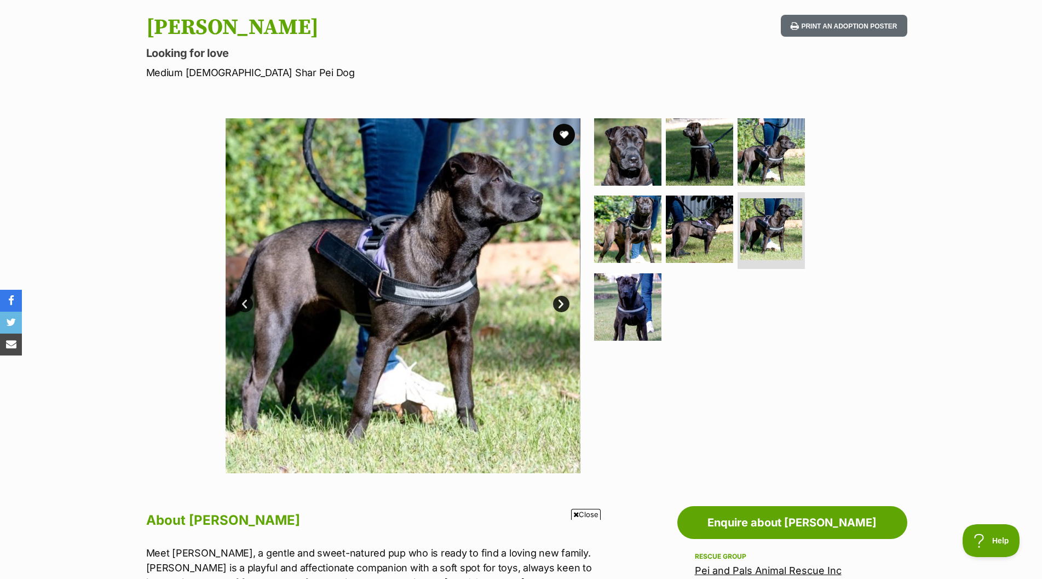
click at [564, 299] on link "Next" at bounding box center [561, 304] width 16 height 16
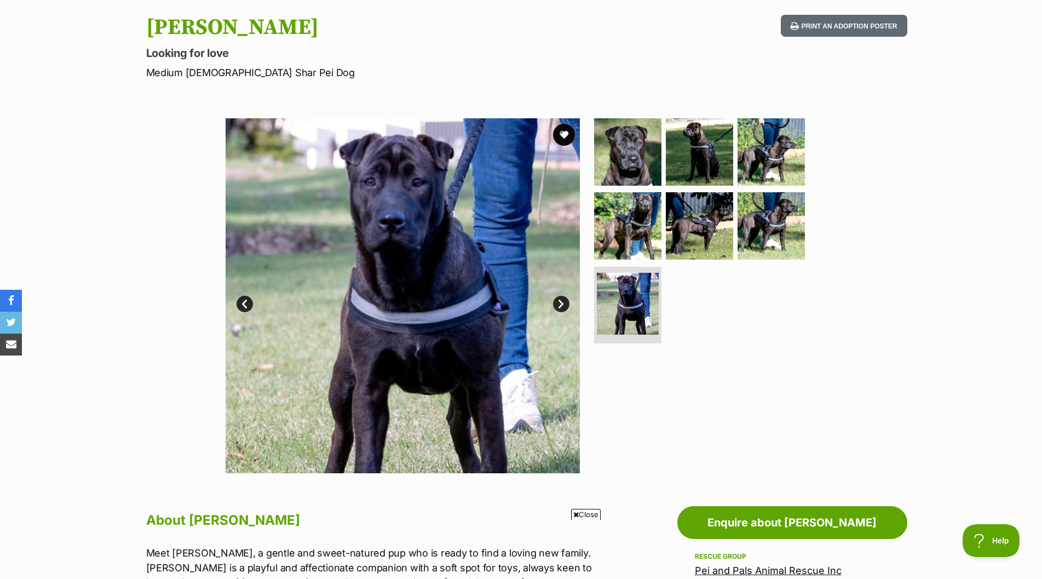
click at [564, 299] on link "Next" at bounding box center [561, 304] width 16 height 16
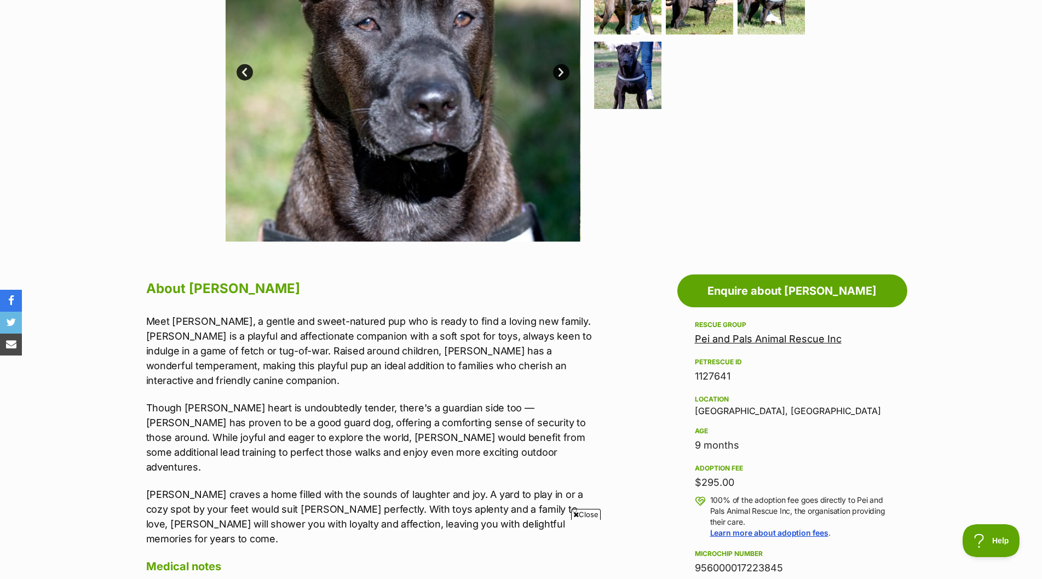
scroll to position [328, 0]
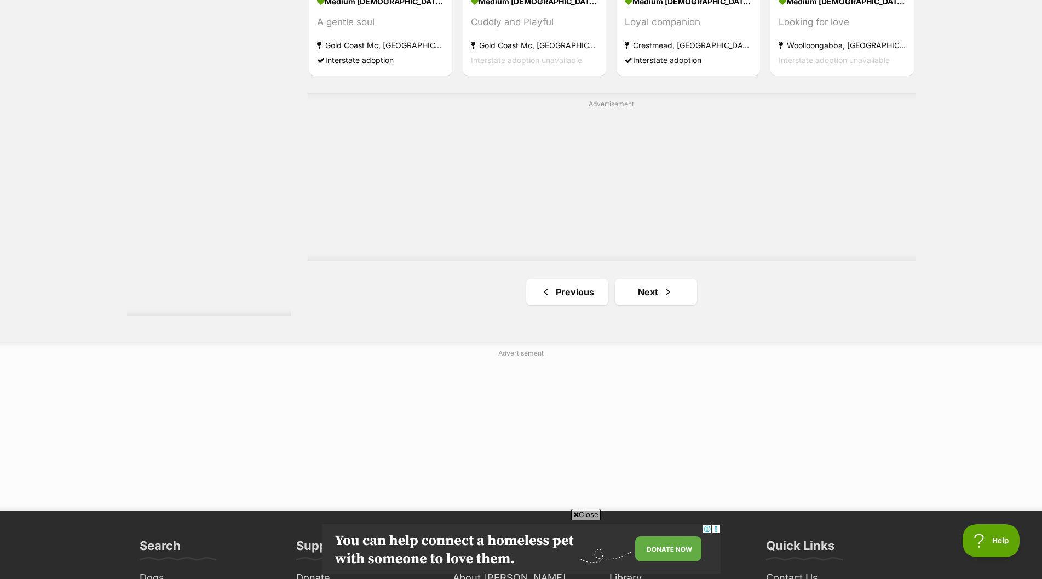
scroll to position [1916, 0]
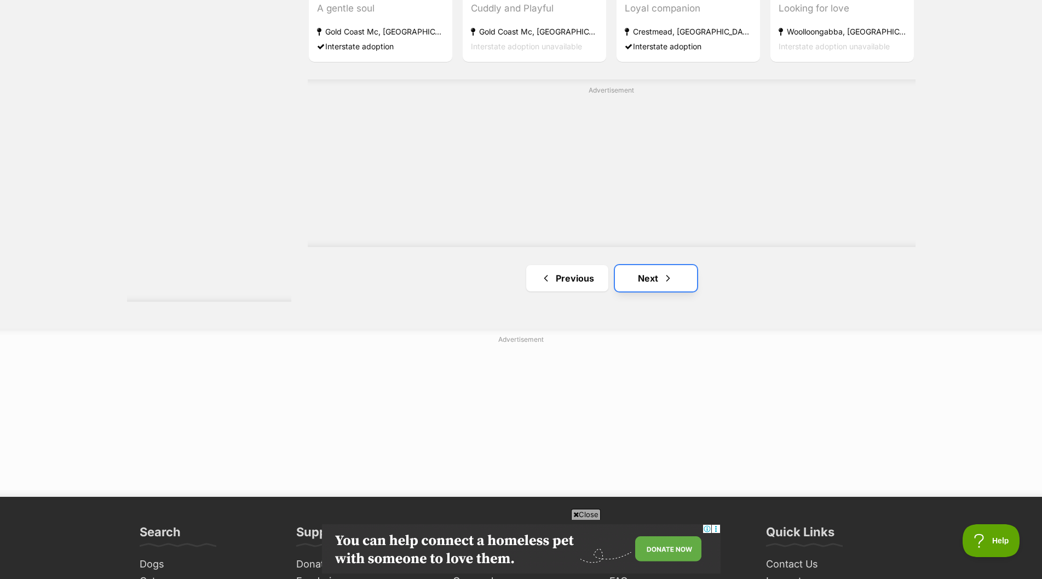
click at [648, 272] on link "Next" at bounding box center [656, 278] width 82 height 26
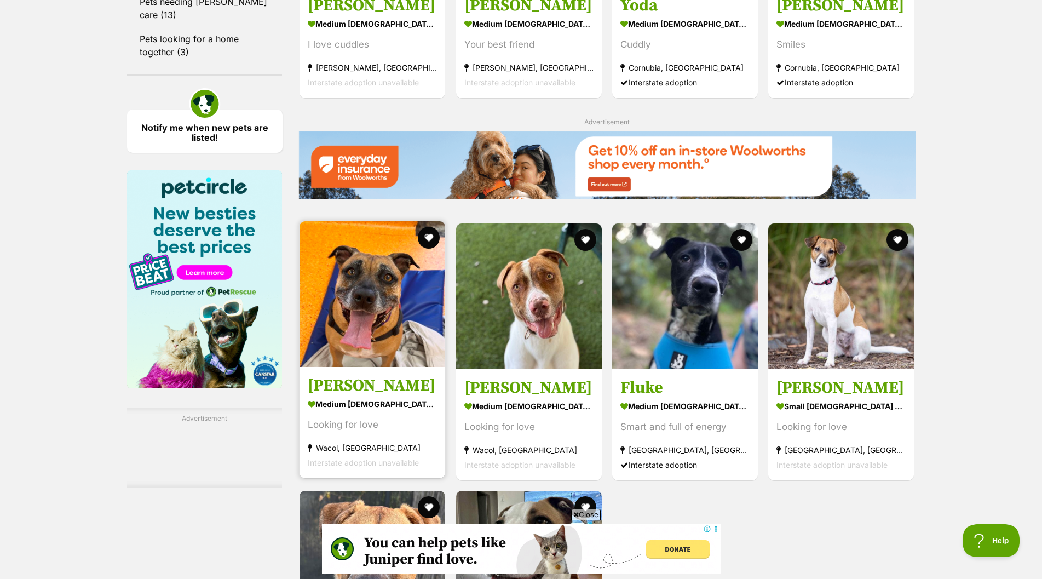
scroll to position [1204, 0]
